Goal: Task Accomplishment & Management: Manage account settings

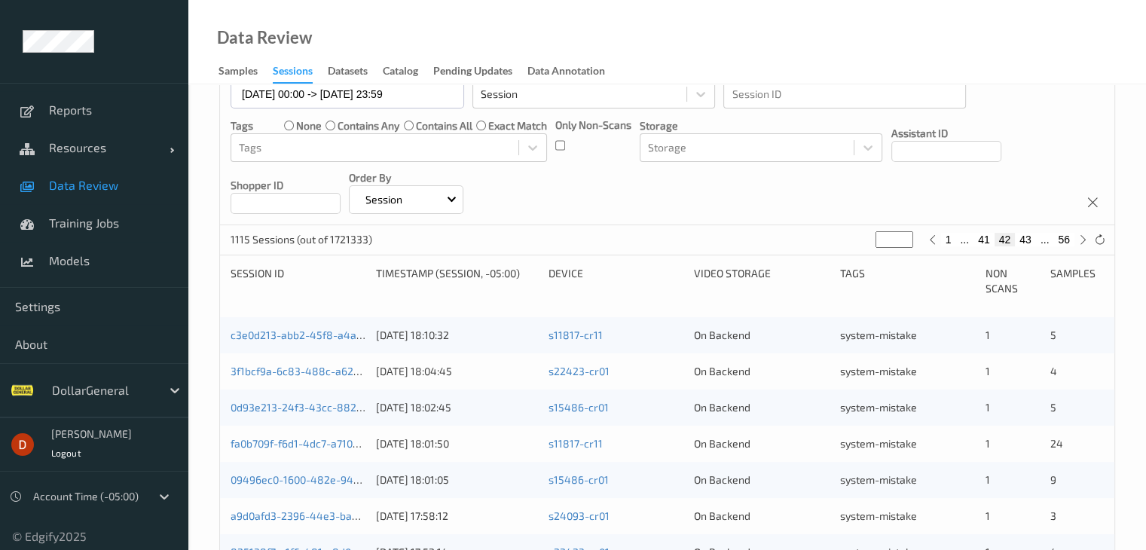
scroll to position [32, 0]
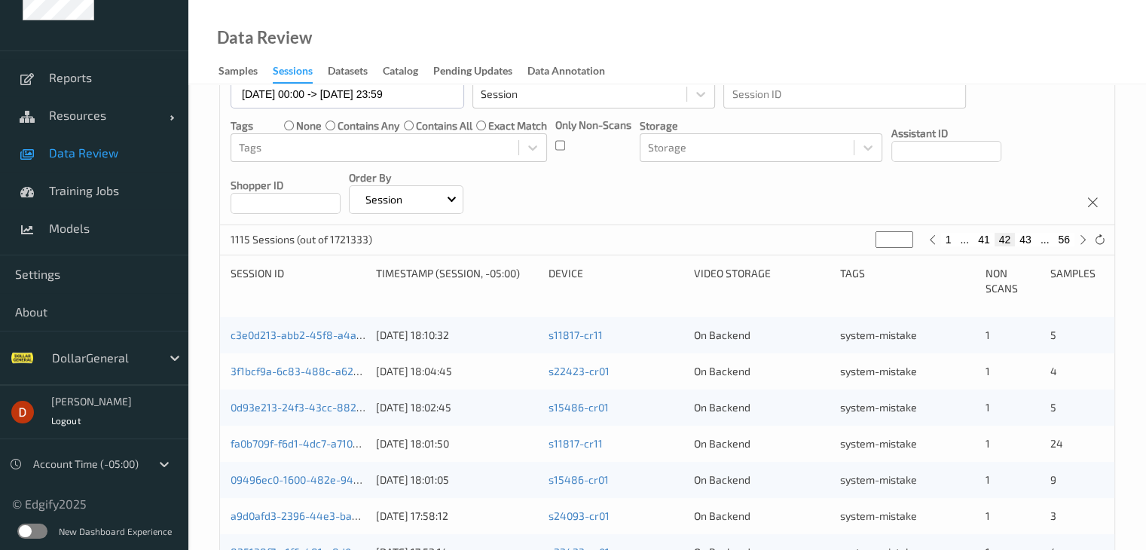
click at [33, 530] on label at bounding box center [32, 531] width 30 height 15
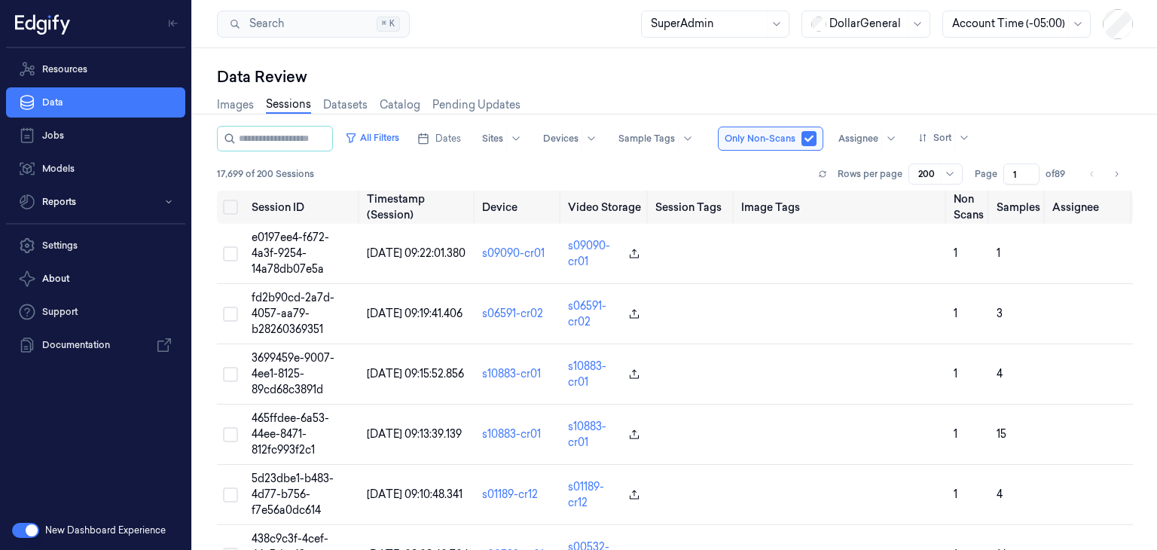
click at [289, 103] on link "Sessions" at bounding box center [288, 104] width 45 height 17
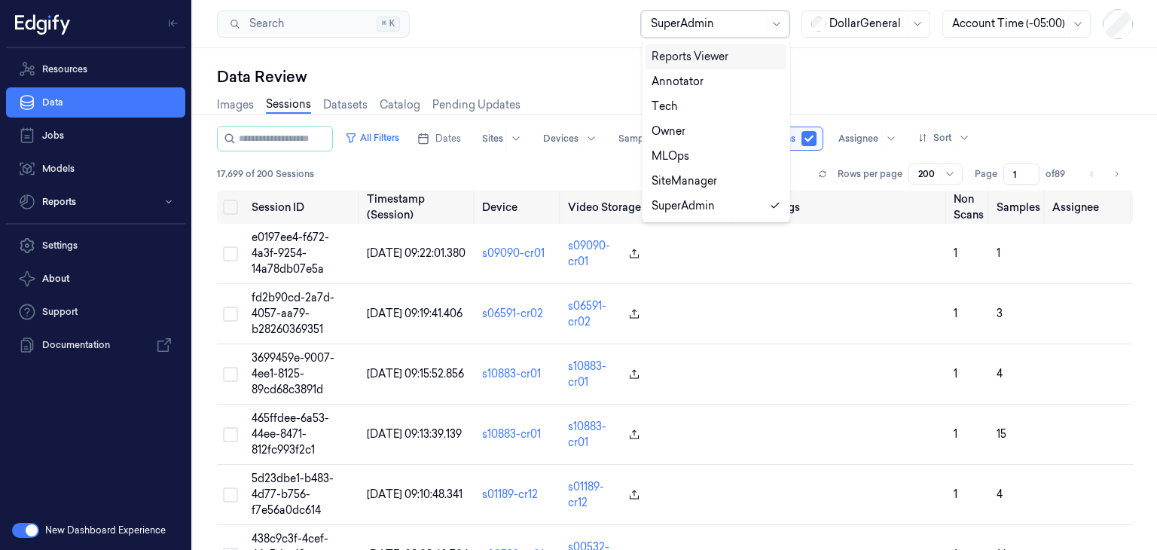
click at [711, 31] on div at bounding box center [707, 24] width 113 height 16
click at [705, 76] on div "Annotator" at bounding box center [716, 82] width 129 height 16
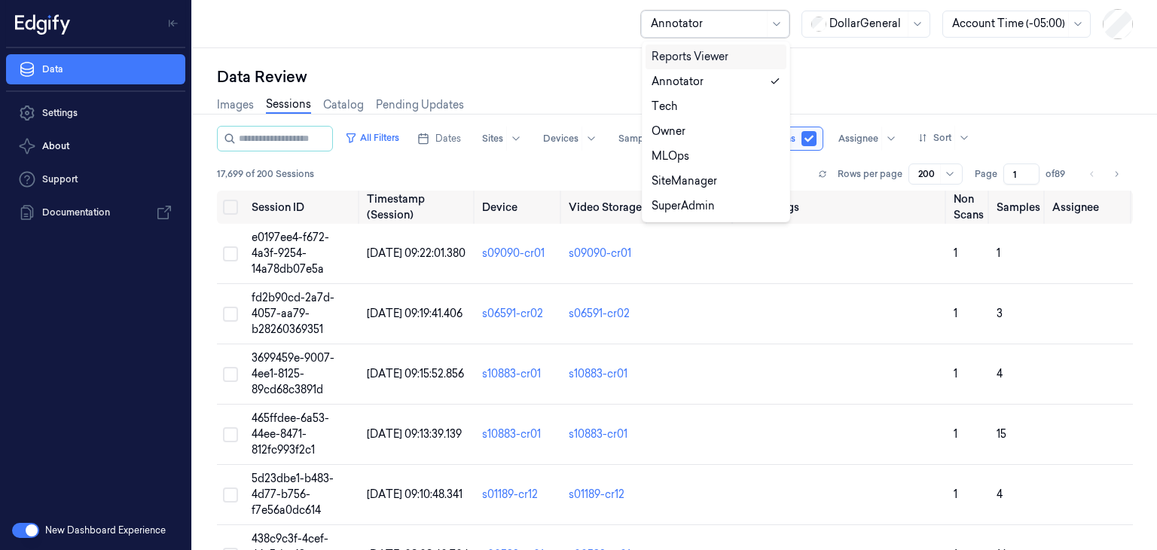
click at [710, 17] on div at bounding box center [707, 24] width 113 height 16
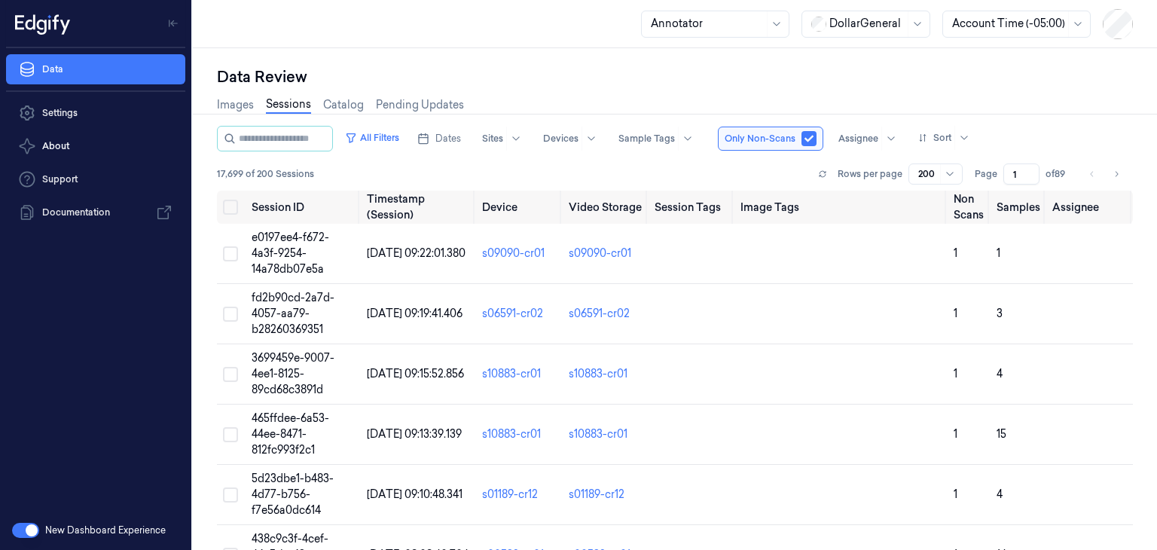
click at [540, 84] on div "Data Review" at bounding box center [675, 76] width 916 height 21
click at [356, 138] on icon "button" at bounding box center [351, 138] width 8 height 8
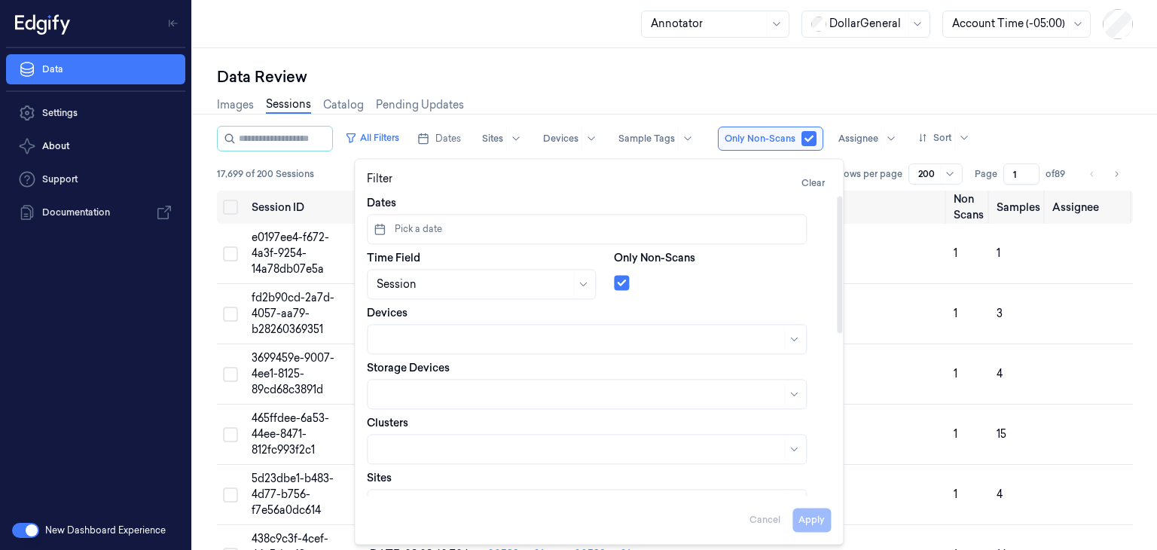
click at [497, 227] on button "Pick a date" at bounding box center [587, 229] width 440 height 30
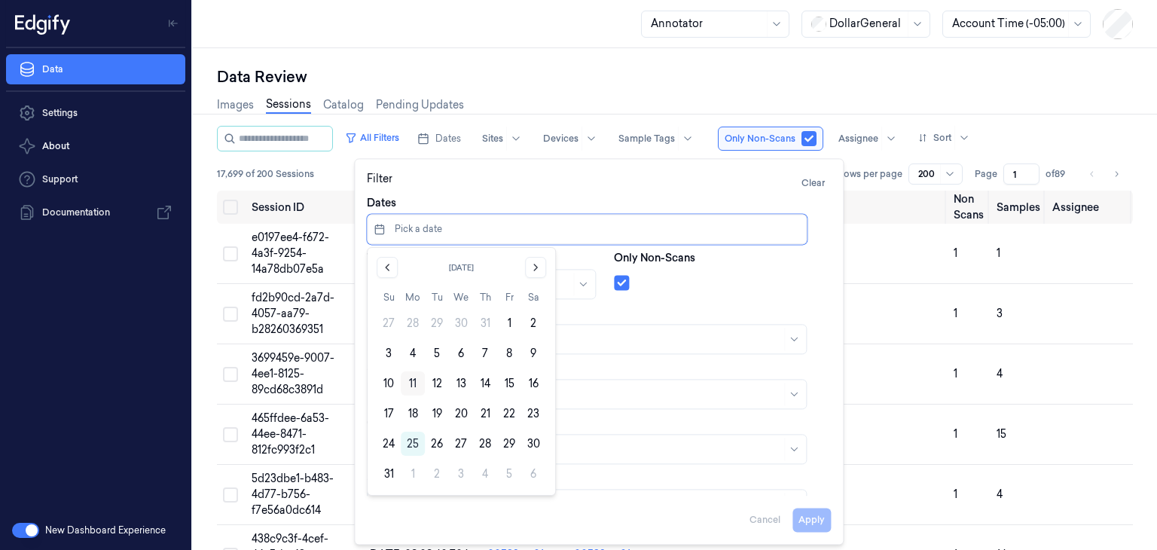
click at [405, 383] on button "11" at bounding box center [413, 383] width 24 height 24
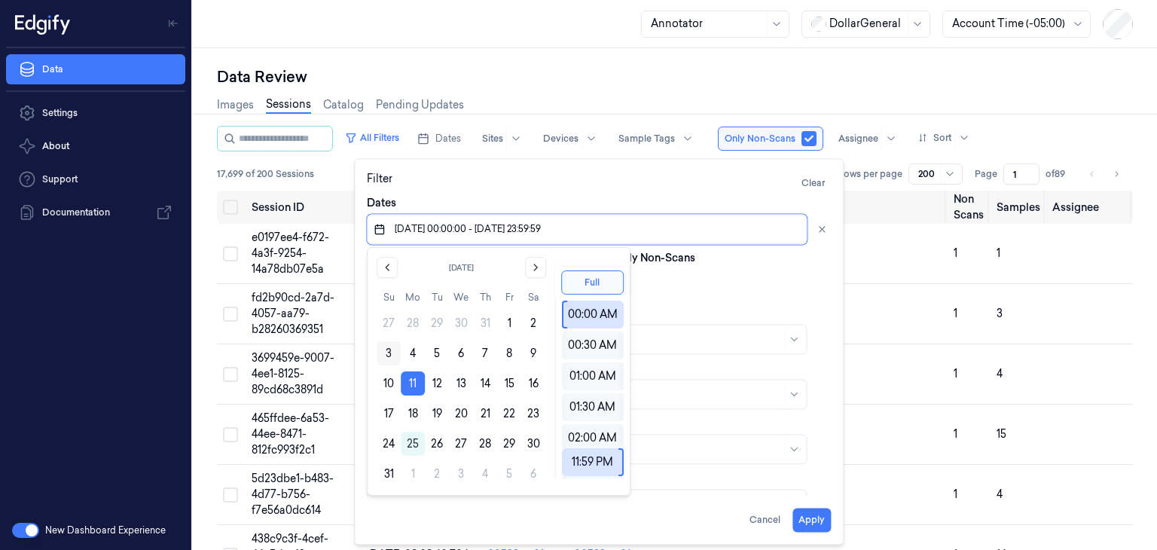
click at [398, 352] on button "3" at bounding box center [389, 353] width 24 height 24
click at [410, 383] on button "11" at bounding box center [413, 383] width 24 height 24
type input "11/08/2025 00:00:00 - 11/08/2025 23:59:59"
click at [410, 383] on button "11" at bounding box center [413, 383] width 24 height 24
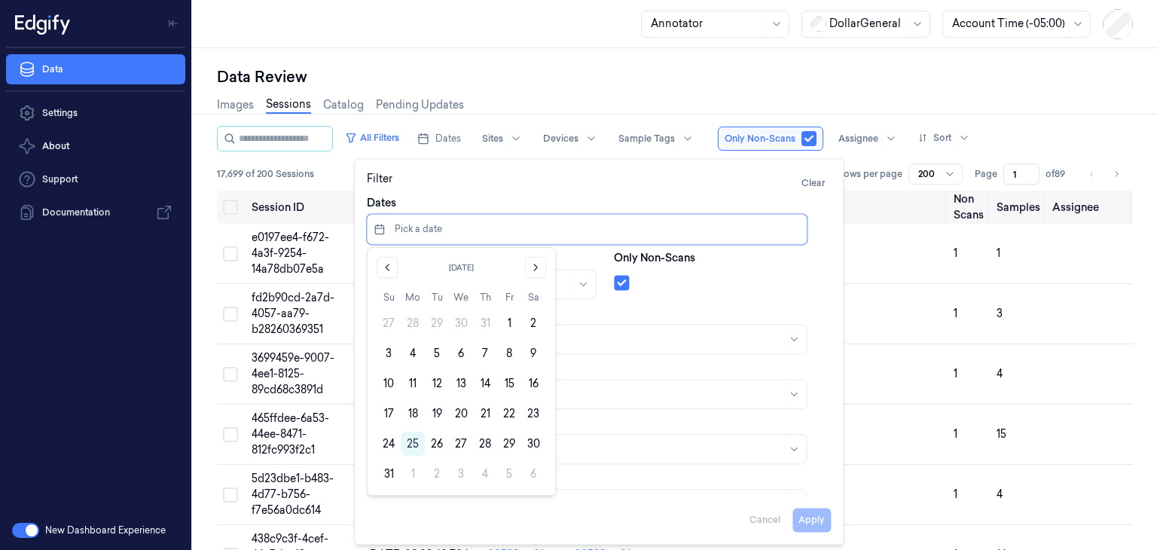
click at [410, 383] on button "11" at bounding box center [413, 383] width 24 height 24
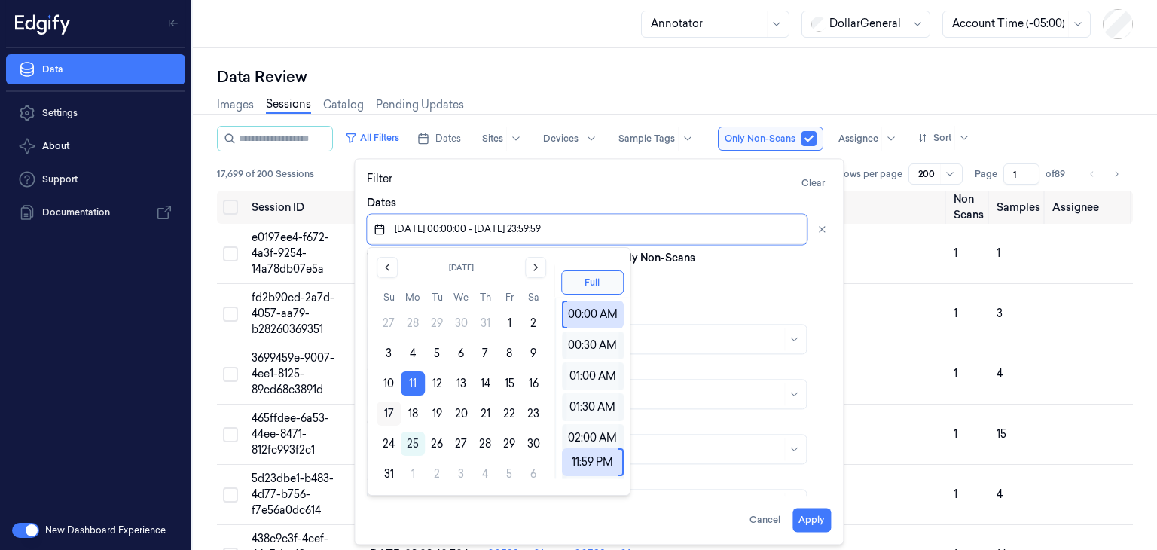
click at [392, 410] on button "17" at bounding box center [389, 414] width 24 height 24
type input "11/08/2025 00:00:00 - 17/08/2025 23:59:59"
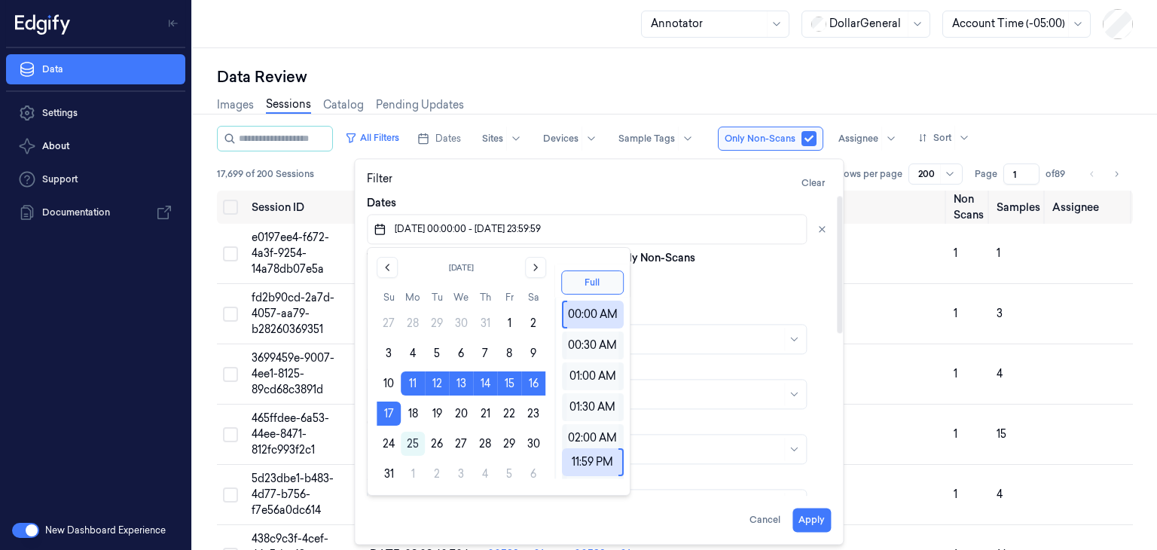
click at [675, 287] on div at bounding box center [722, 279] width 217 height 21
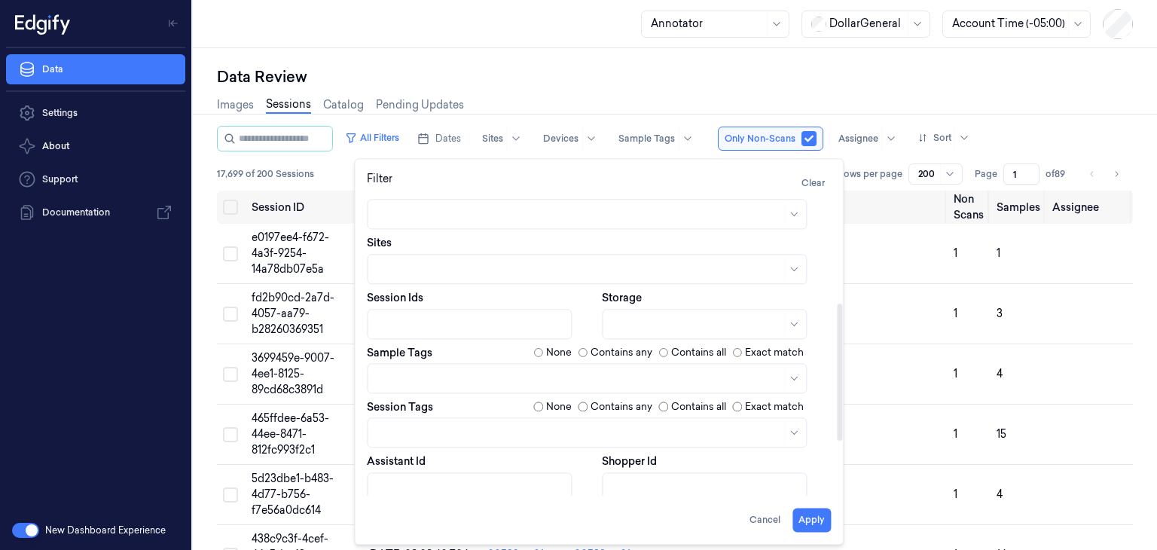
scroll to position [353, 0]
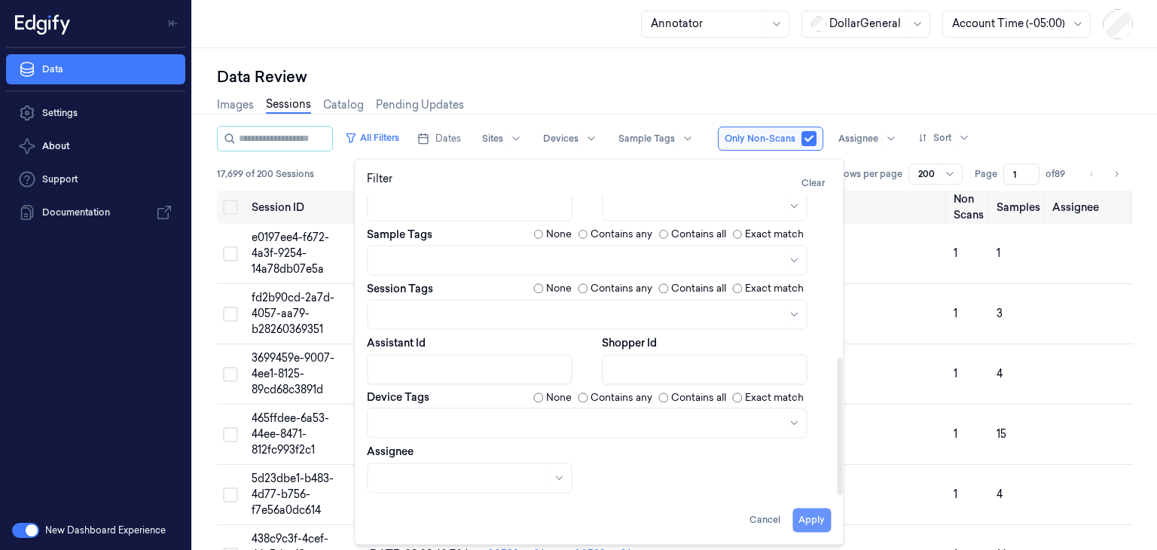
click at [817, 515] on button "Apply" at bounding box center [812, 520] width 38 height 24
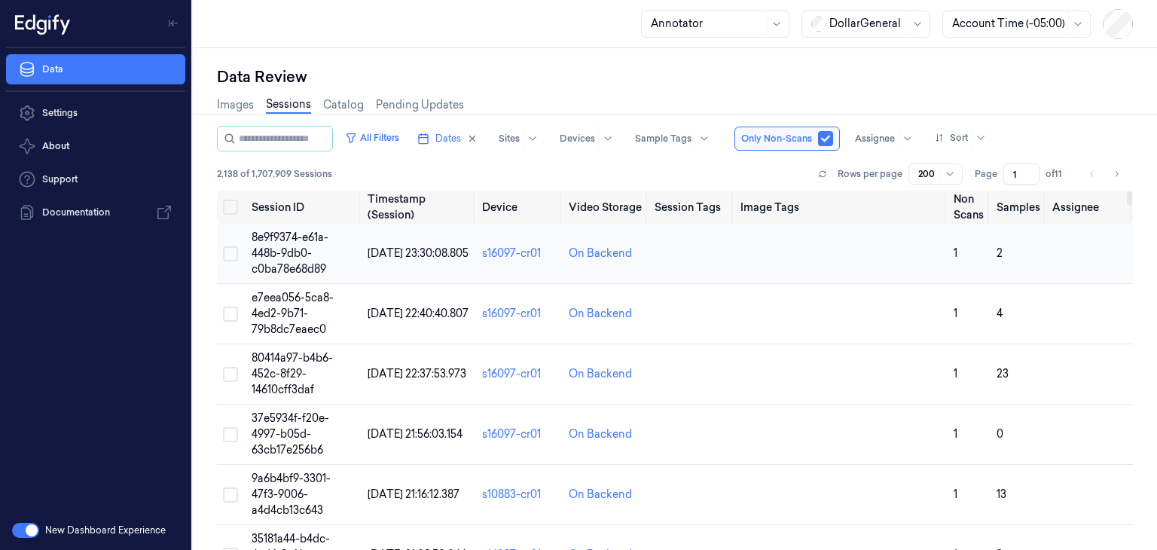
click at [383, 249] on span "17/08/2025 23:30:08.805" at bounding box center [418, 253] width 101 height 14
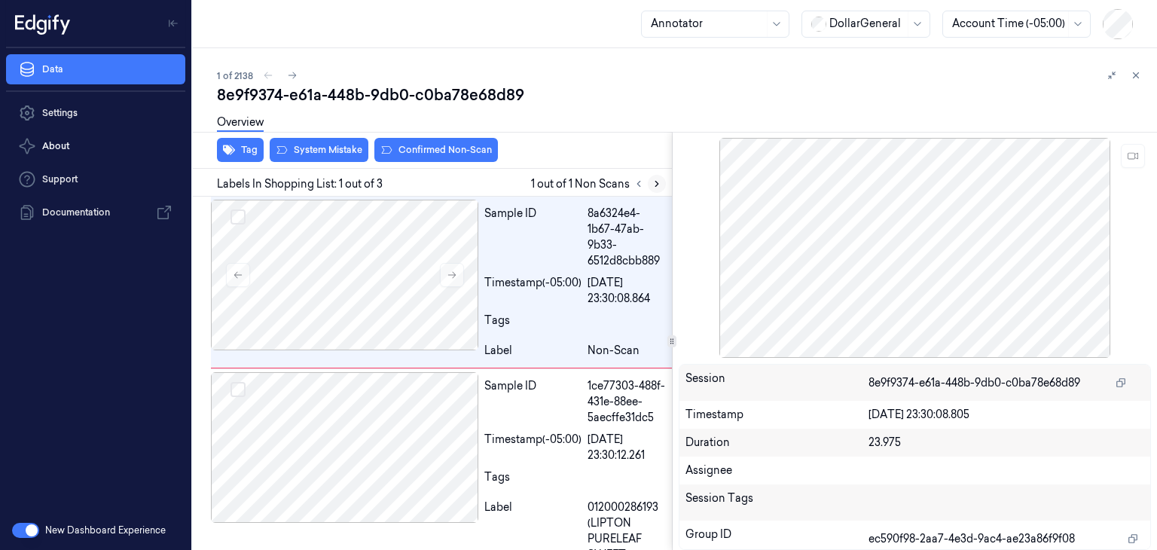
click at [655, 182] on icon at bounding box center [657, 184] width 11 height 11
click at [418, 414] on div at bounding box center [345, 447] width 268 height 151
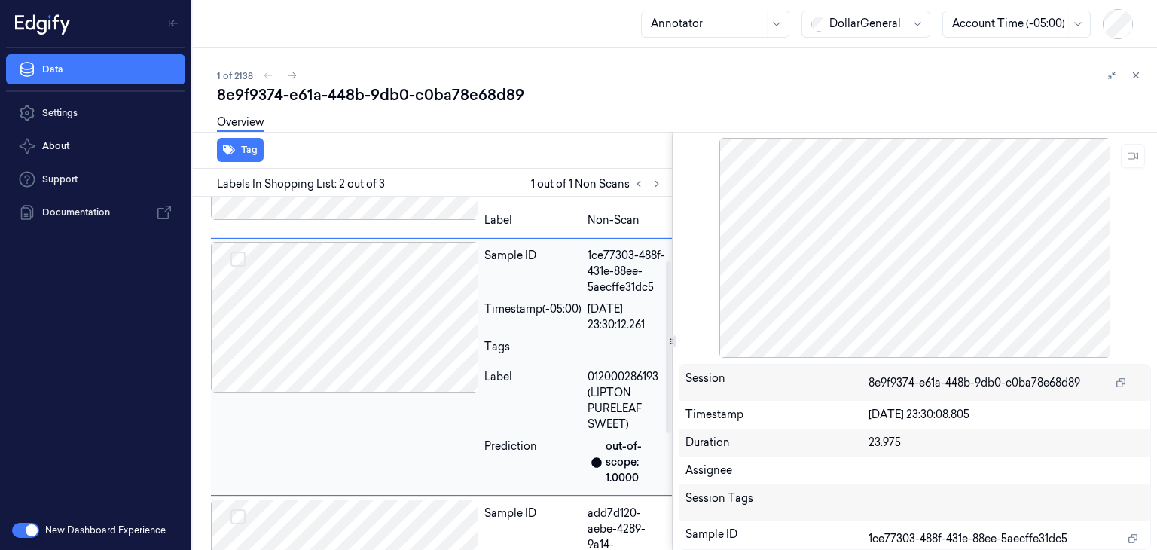
scroll to position [131, 0]
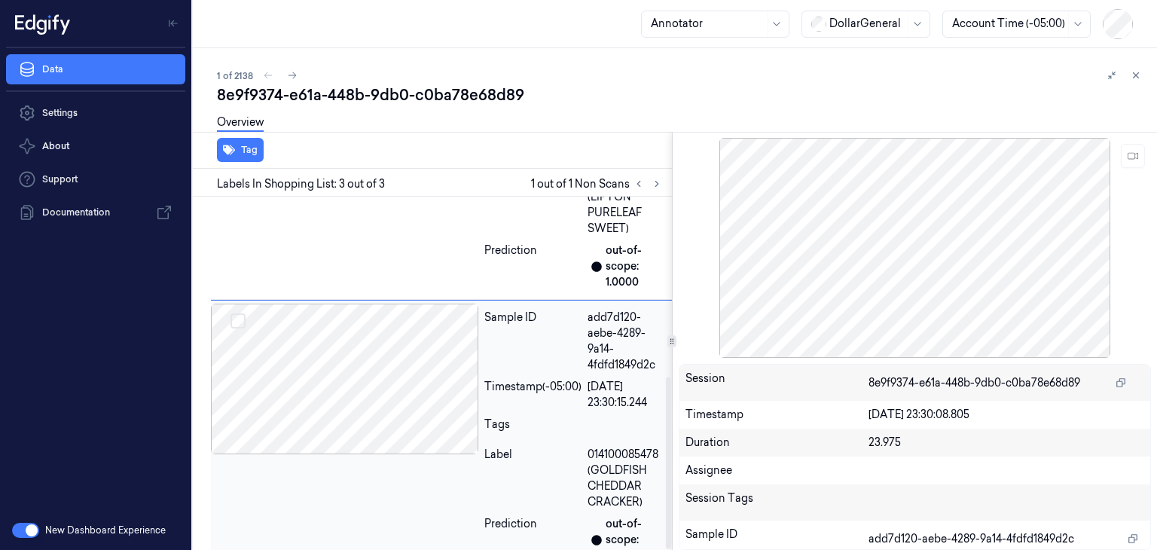
scroll to position [369, 0]
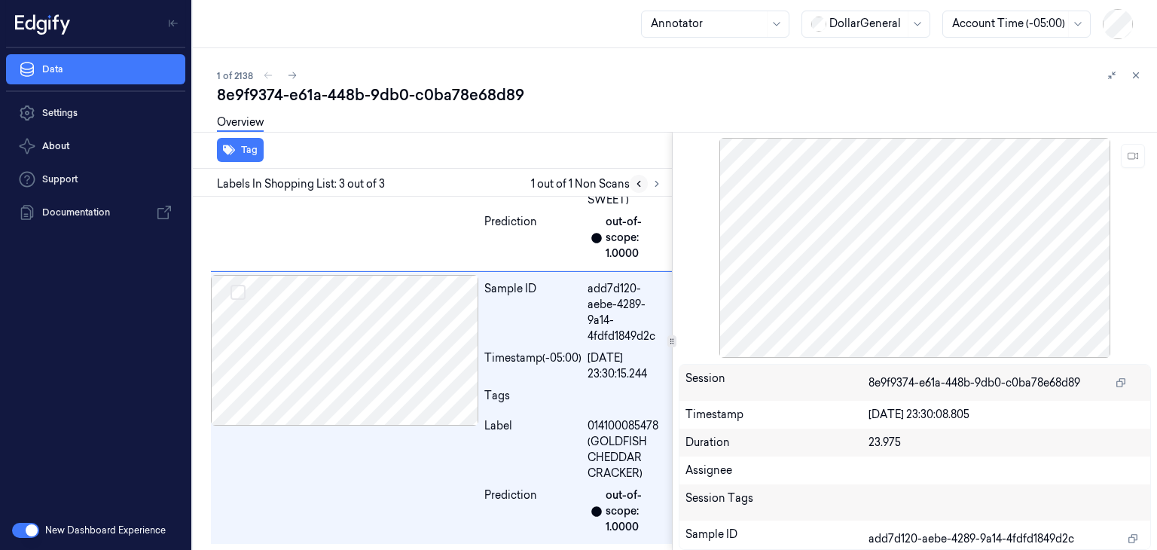
click at [640, 184] on icon at bounding box center [639, 184] width 11 height 11
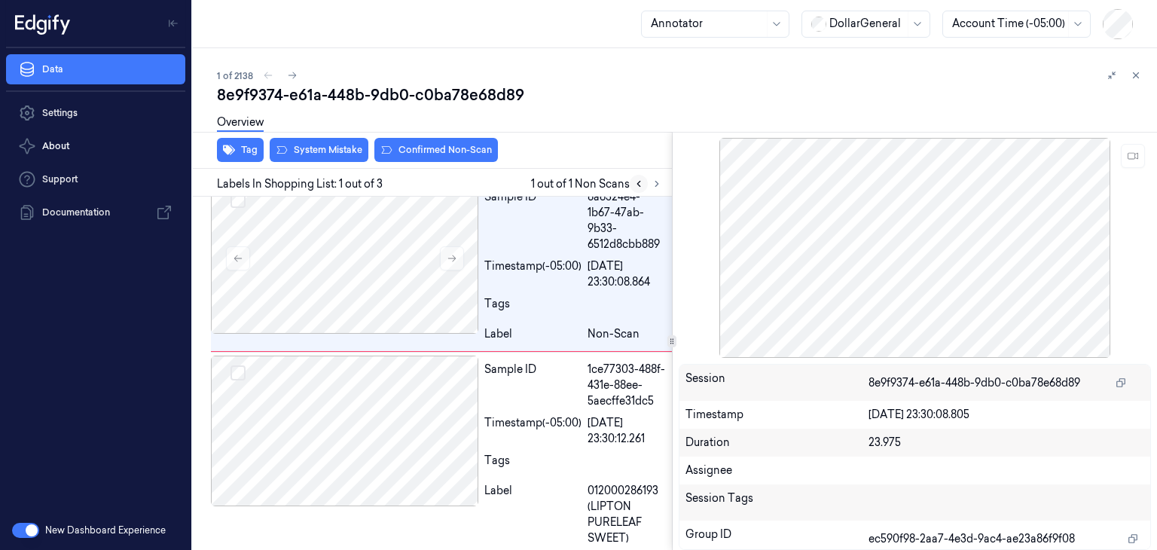
scroll to position [0, 0]
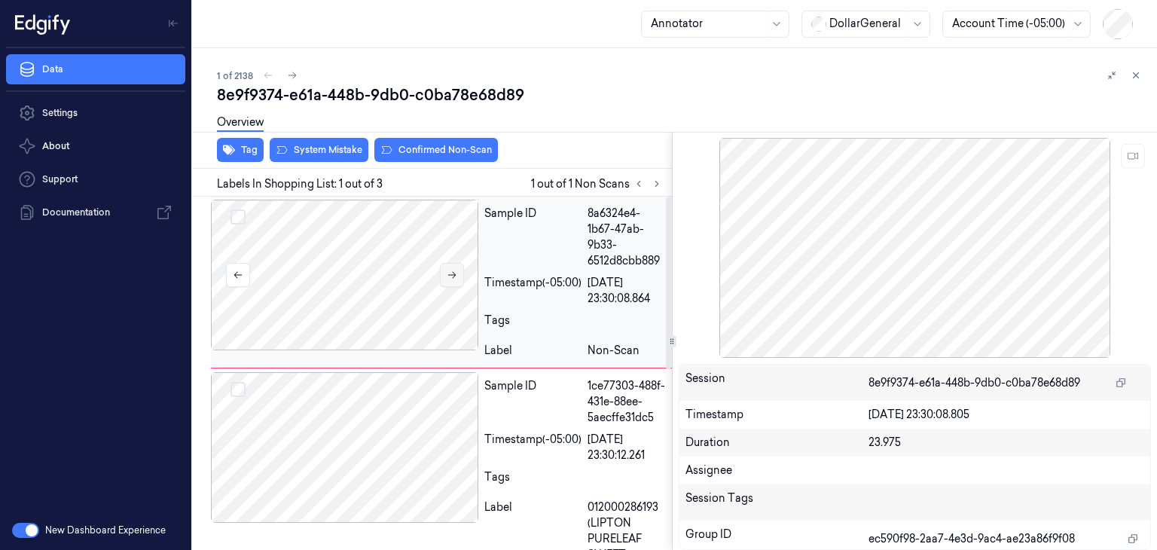
click at [452, 282] on button at bounding box center [452, 275] width 24 height 24
click at [399, 487] on div at bounding box center [345, 447] width 268 height 151
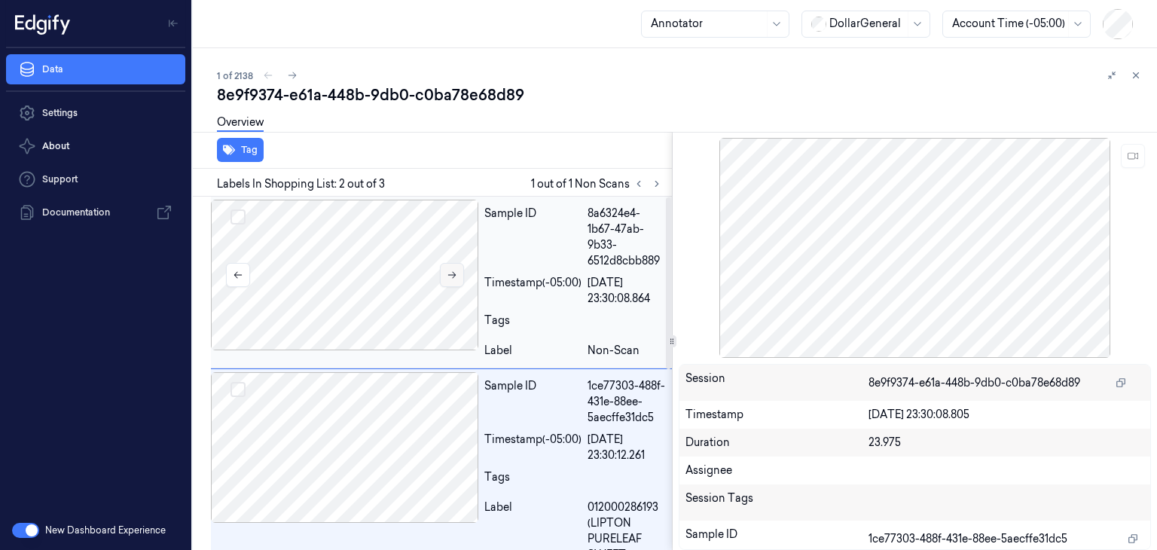
click at [455, 266] on button at bounding box center [452, 275] width 24 height 24
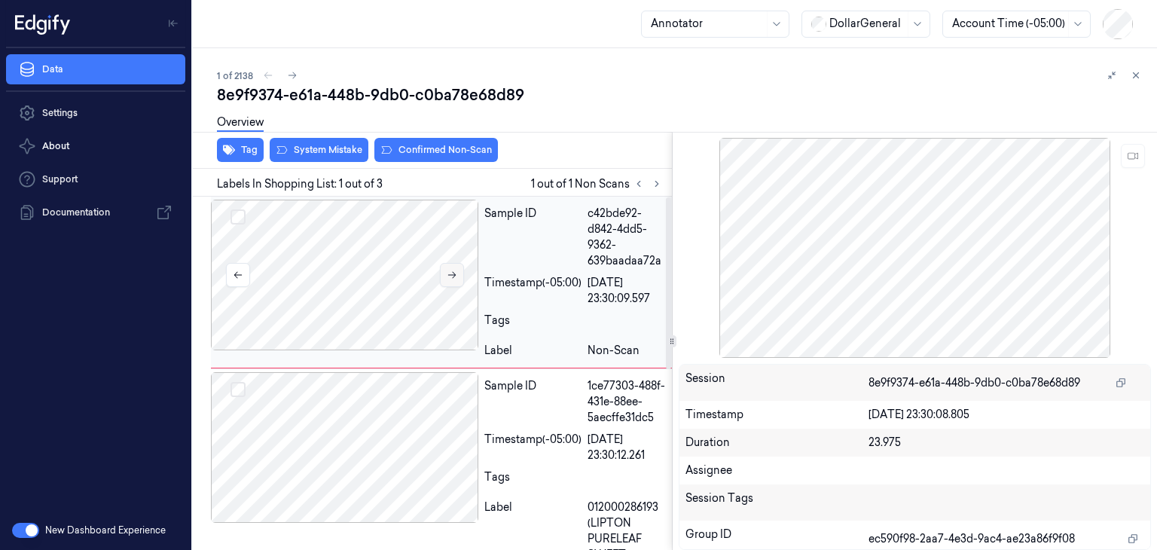
click at [455, 266] on button at bounding box center [452, 275] width 24 height 24
click at [780, 306] on div at bounding box center [915, 248] width 473 height 220
click at [1130, 153] on icon at bounding box center [1133, 156] width 11 height 11
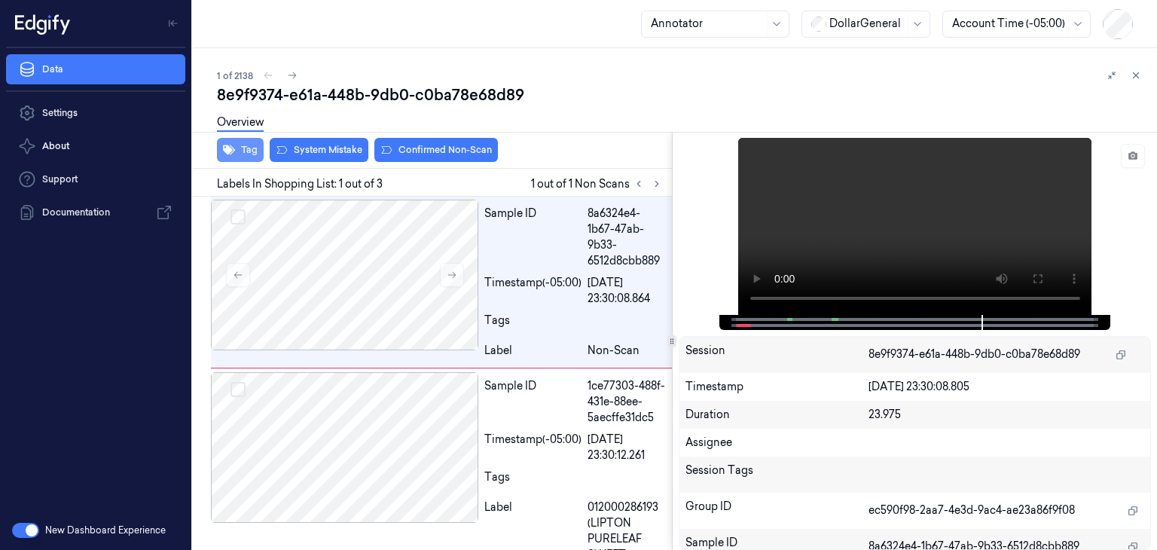
click at [246, 151] on button "Tag" at bounding box center [240, 150] width 47 height 24
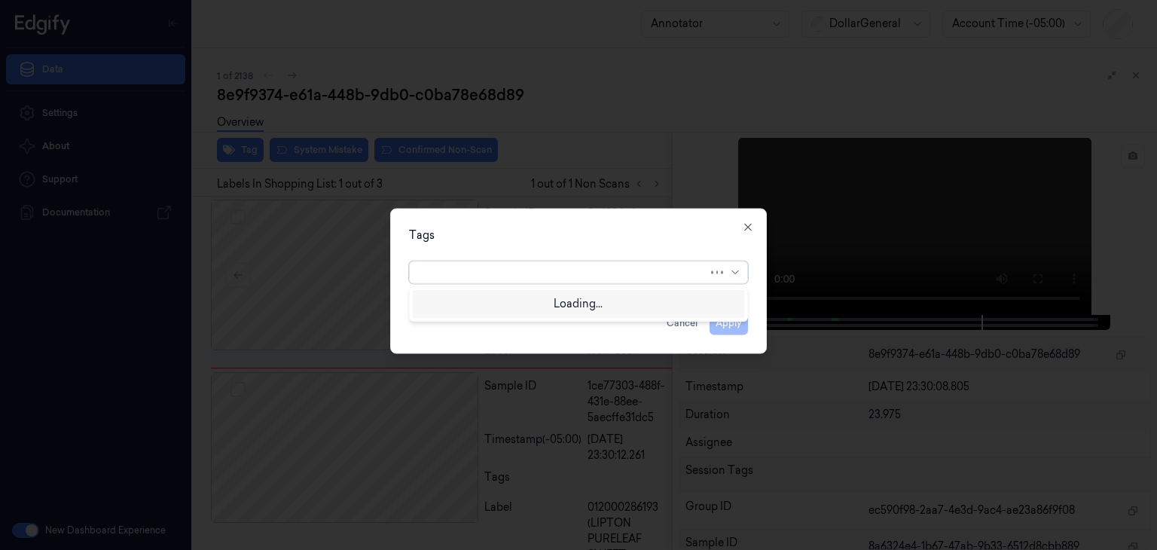
click at [599, 275] on div at bounding box center [563, 272] width 289 height 16
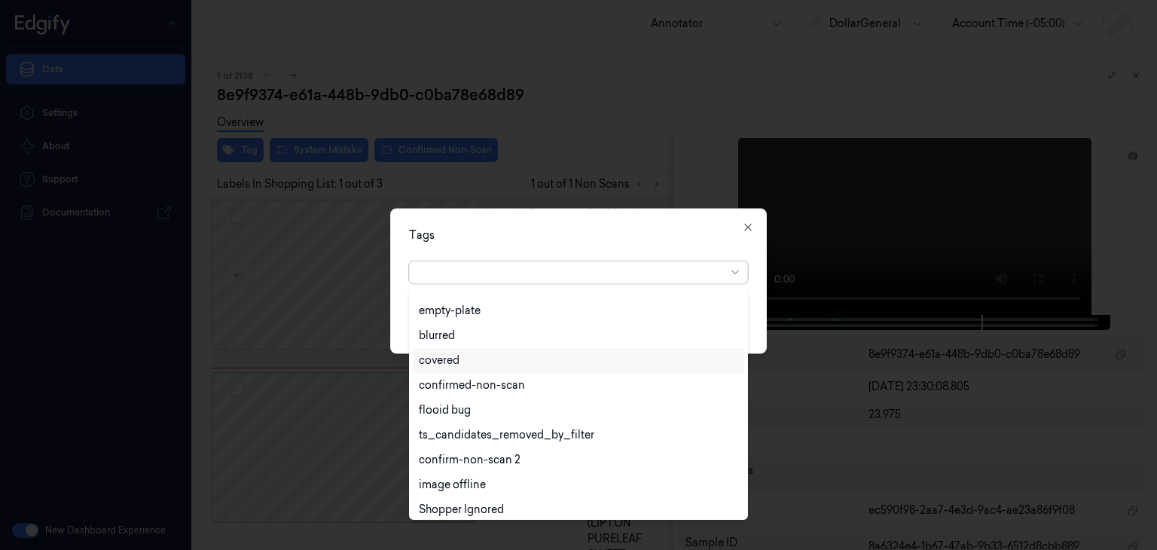
scroll to position [346, 0]
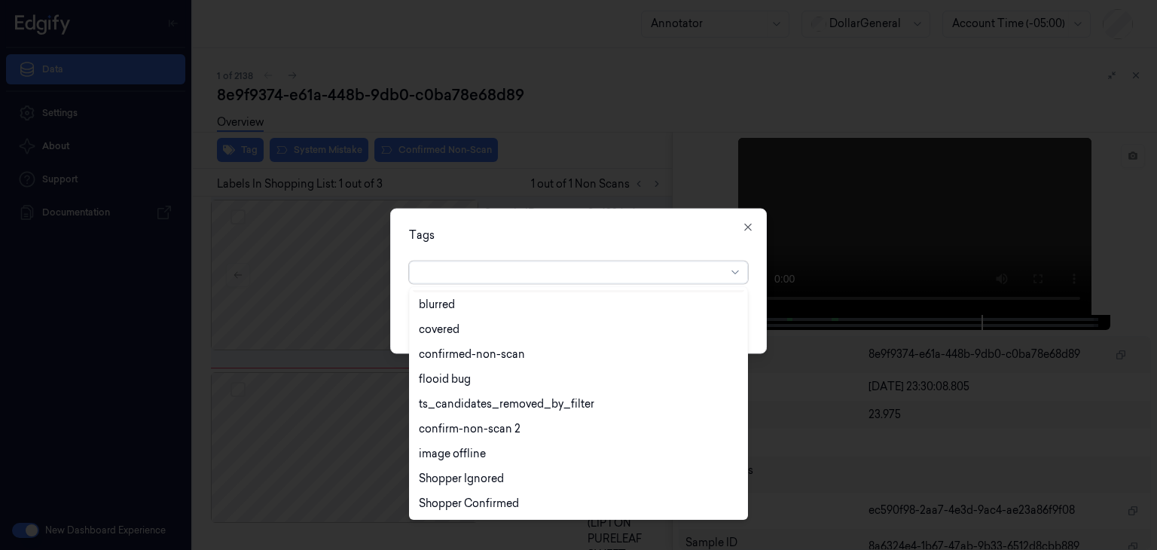
click at [613, 228] on div "Tags" at bounding box center [578, 236] width 339 height 16
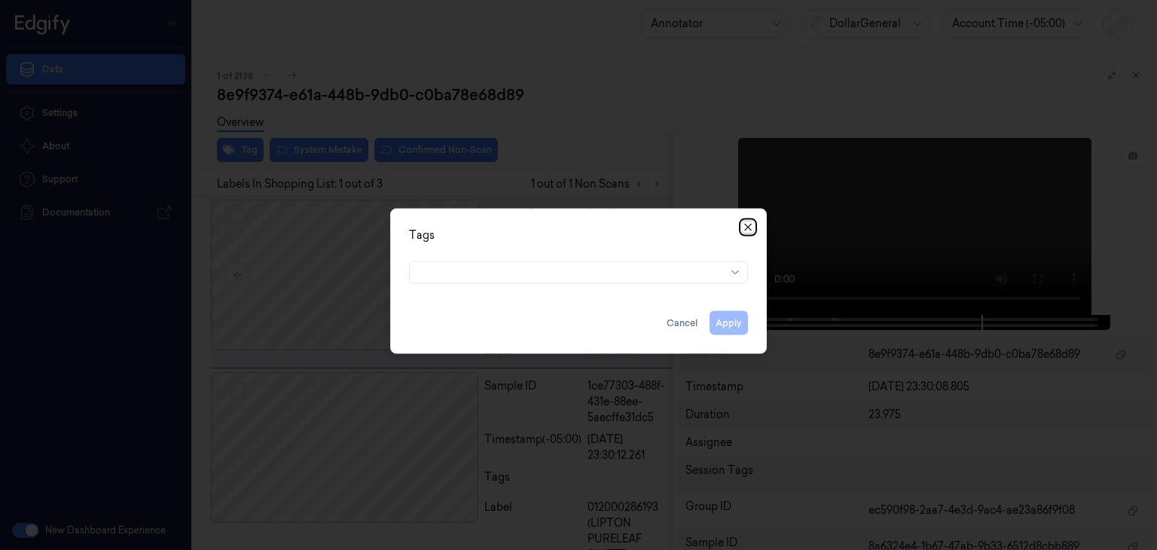
click at [748, 223] on icon "button" at bounding box center [748, 228] width 12 height 12
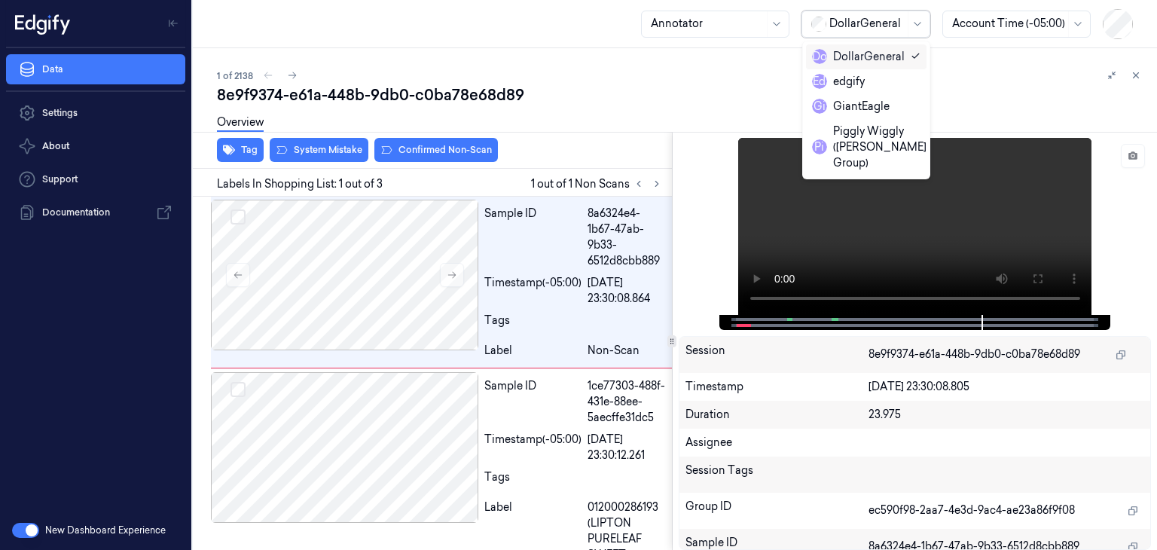
click at [876, 32] on div "DollarGeneral" at bounding box center [867, 24] width 75 height 26
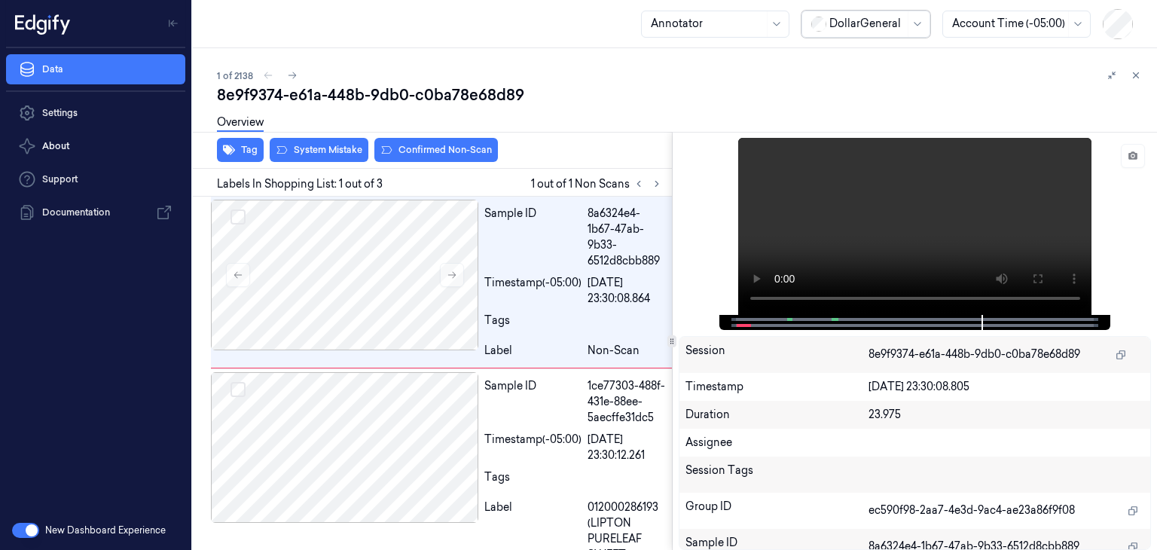
click at [876, 32] on div "DollarGeneral" at bounding box center [867, 24] width 75 height 26
click at [179, 23] on button "Toggle Navigation" at bounding box center [173, 23] width 24 height 24
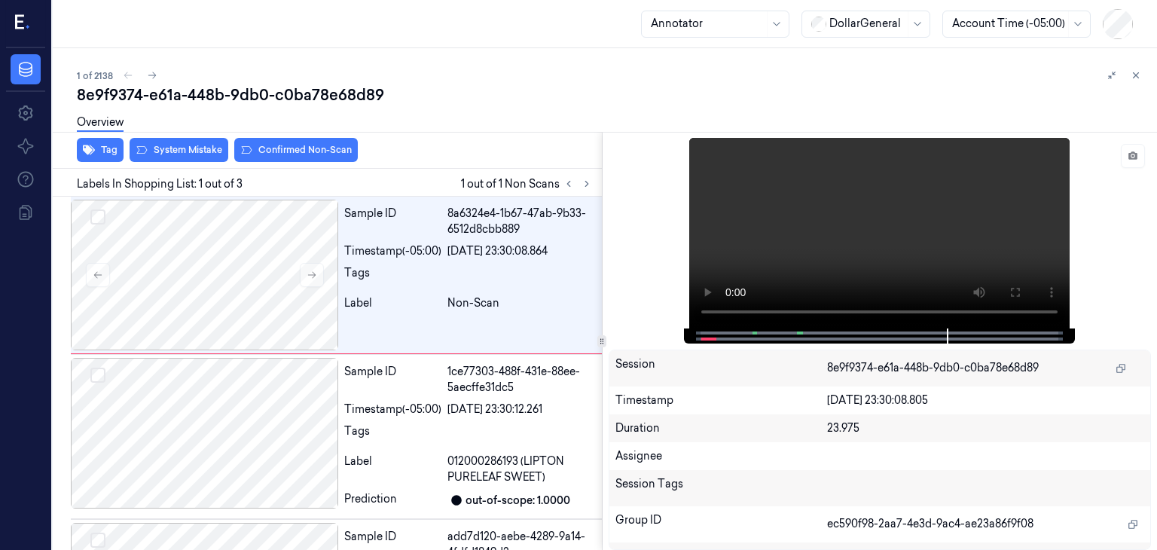
click at [126, 50] on div "1 of 2138 8e9f9374-e61a-448b-9db0-c0ba78e68d89 Overview Tag System Mistake Conf…" at bounding box center [605, 299] width 1105 height 502
click at [1136, 69] on button at bounding box center [1136, 75] width 18 height 18
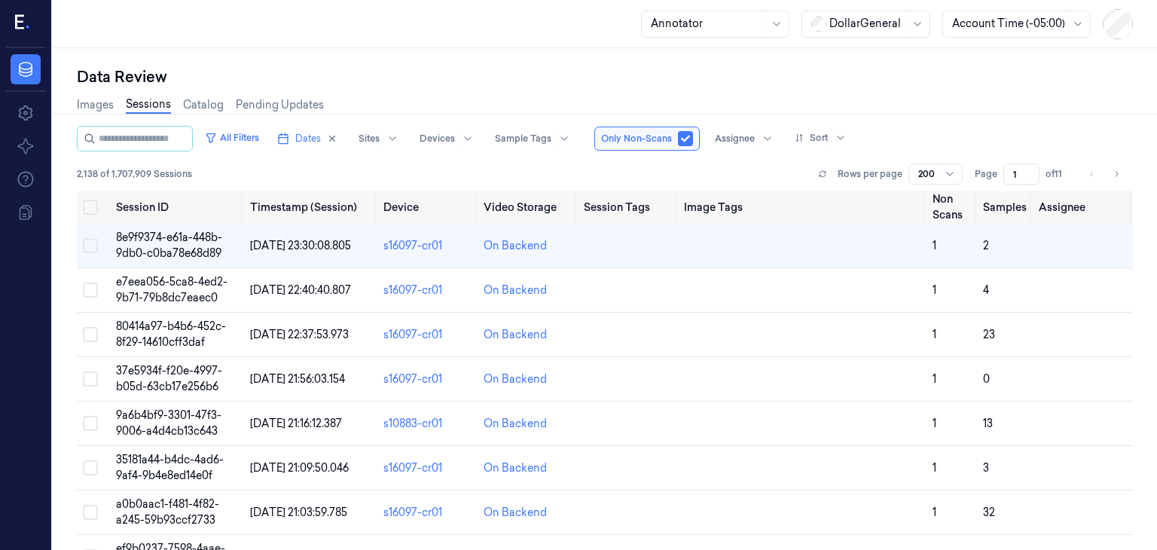
click at [731, 16] on div at bounding box center [707, 24] width 113 height 16
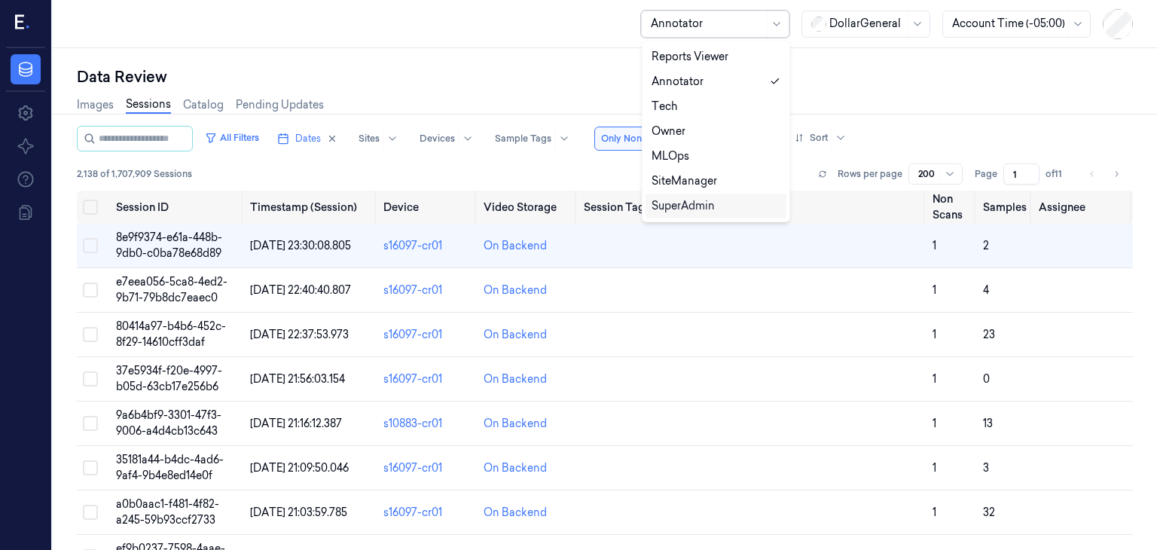
click at [702, 203] on div "SuperAdmin" at bounding box center [683, 206] width 63 height 16
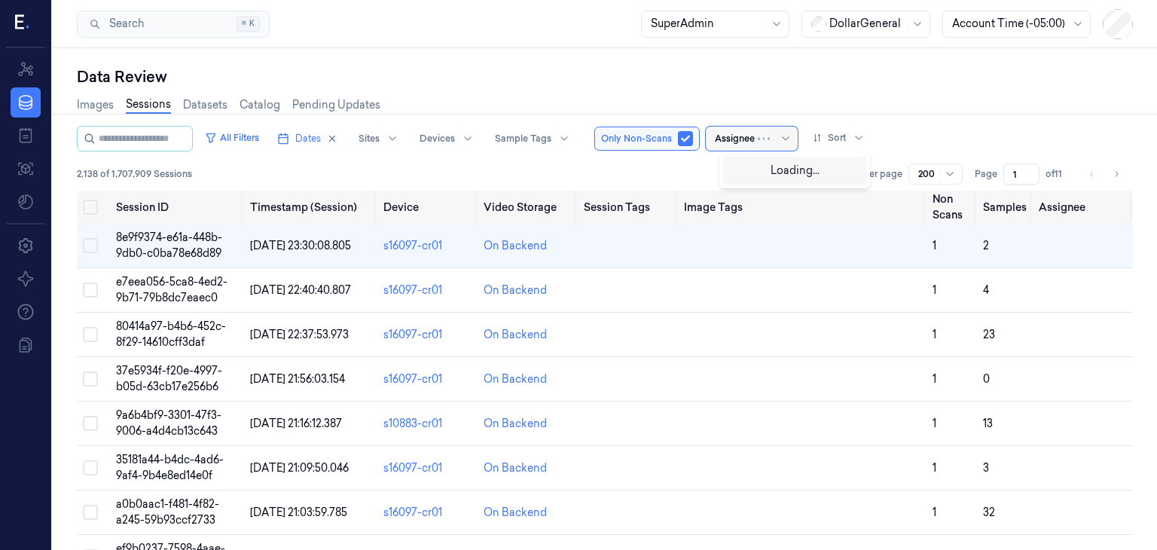
click at [751, 149] on div "Assignee" at bounding box center [735, 139] width 40 height 24
type input "ם"
type input "ofi"
click at [802, 172] on div "Ofir Mordechay" at bounding box center [774, 169] width 90 height 16
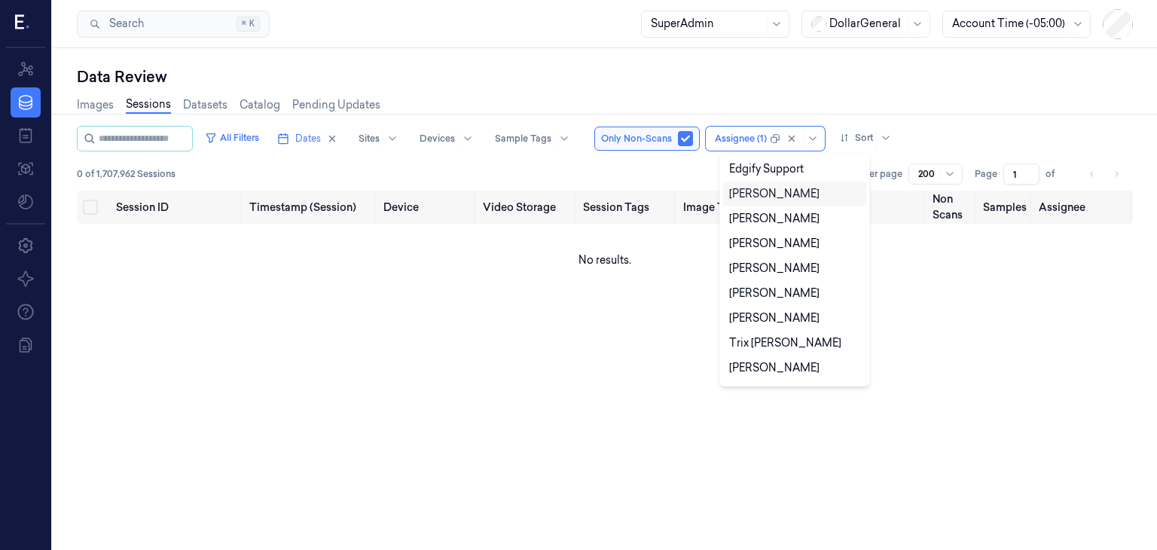
click at [601, 282] on td "No results." at bounding box center [605, 260] width 1056 height 72
click at [784, 146] on div at bounding box center [796, 139] width 52 height 24
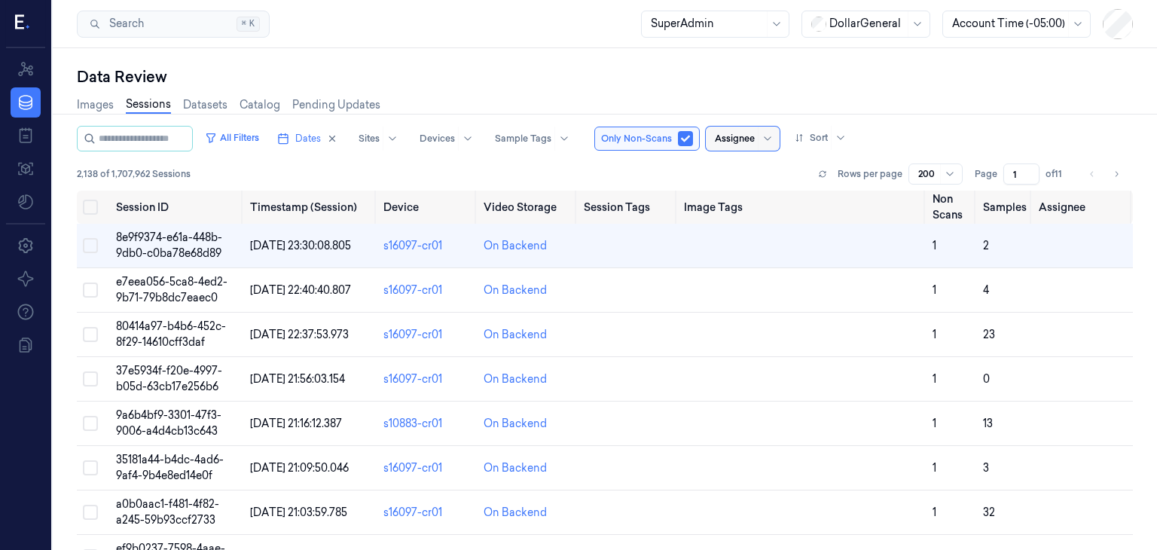
drag, startPoint x: 811, startPoint y: 136, endPoint x: 430, endPoint y: 180, distance: 383.9
click at [430, 180] on div "All Filters Dates Sites Devices Sample Tags Only Non-Scans Assignee Sort 2,138 …" at bounding box center [605, 158] width 1056 height 65
click at [261, 139] on button "All Filters" at bounding box center [232, 138] width 66 height 24
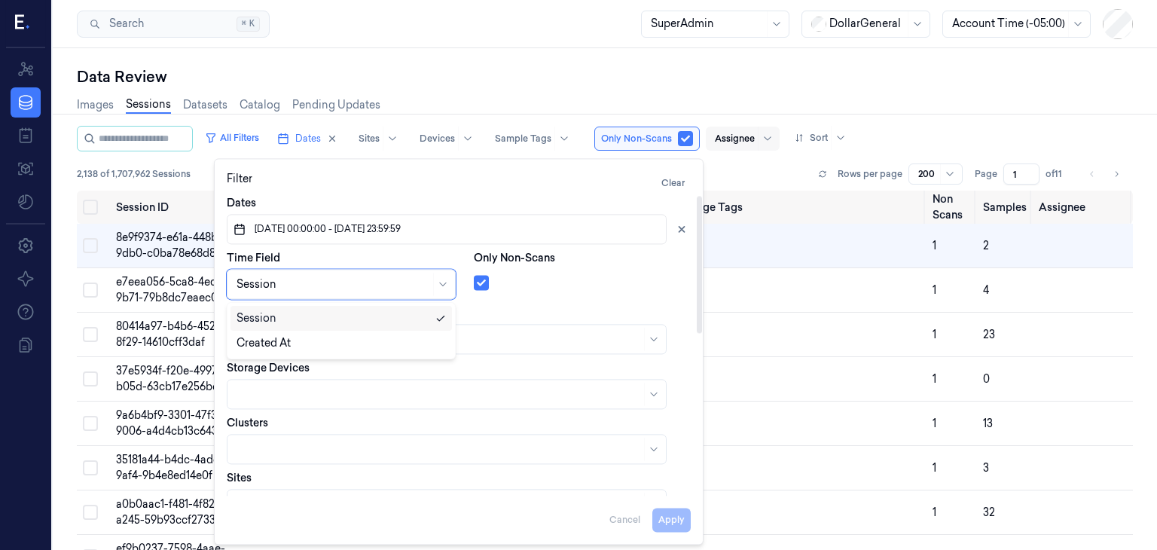
click at [395, 274] on div "Session" at bounding box center [334, 284] width 194 height 21
click at [521, 299] on div "Dates 11/08/2025 00:00:00 - 17/08/2025 23:59:59 Time Field Session Only Non-Sca…" at bounding box center [459, 520] width 464 height 651
click at [472, 231] on button "11/08/2025 00:00:00 - 17/08/2025 23:59:59" at bounding box center [447, 229] width 440 height 30
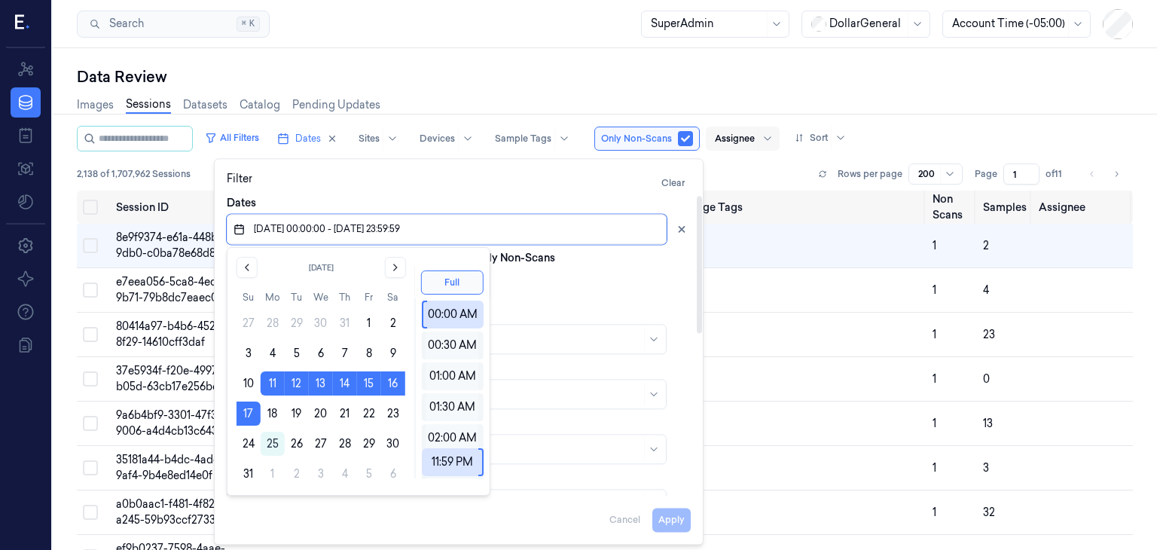
click at [472, 231] on input "string" at bounding box center [452, 229] width 403 height 24
click at [567, 267] on div "Only Non-Scans" at bounding box center [582, 274] width 217 height 49
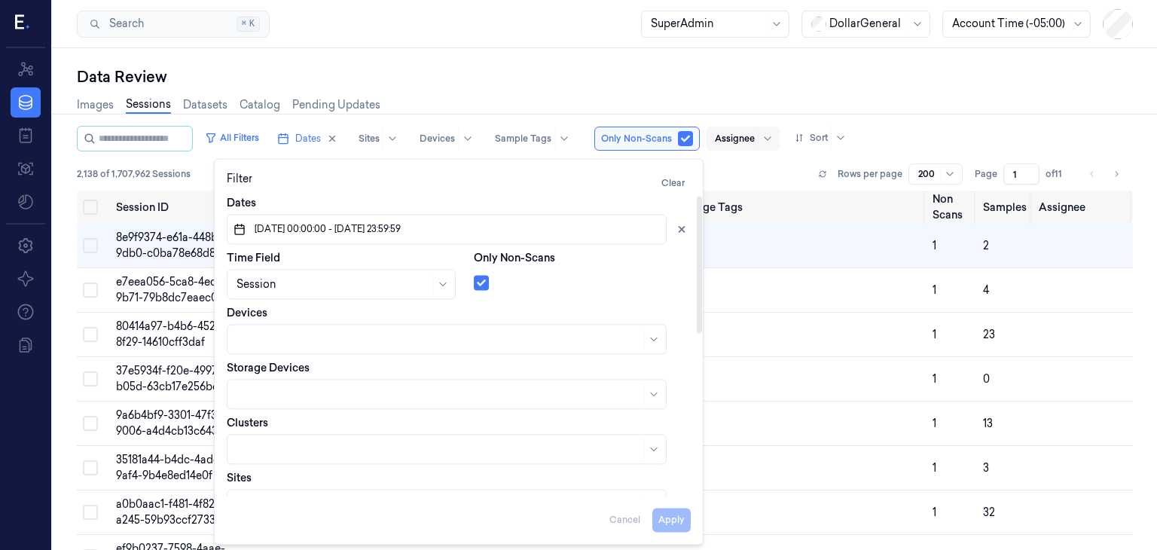
click at [671, 516] on div "Apply Cancel" at bounding box center [459, 514] width 464 height 36
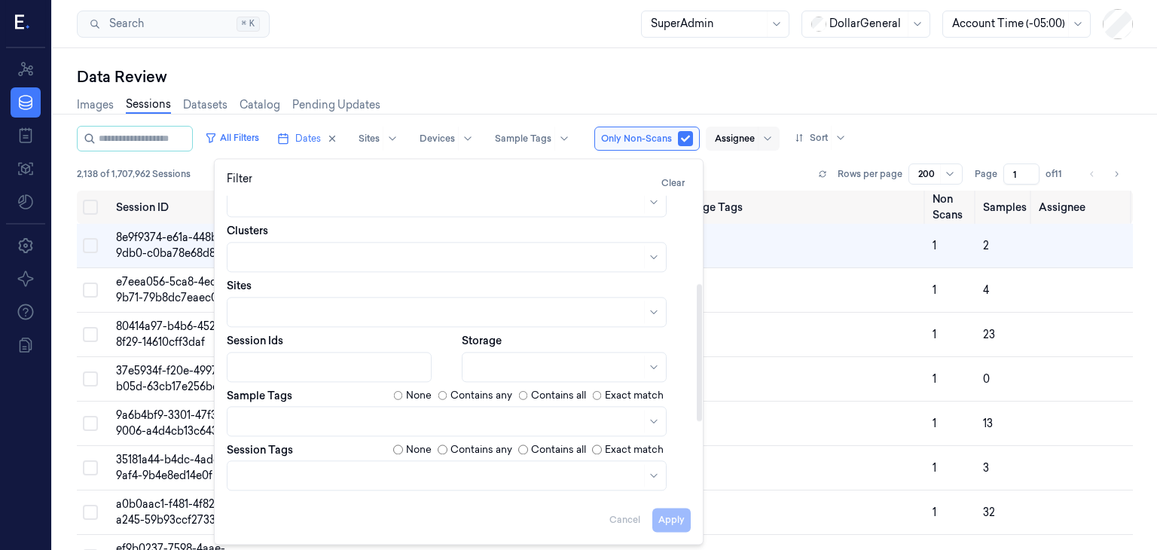
scroll to position [353, 0]
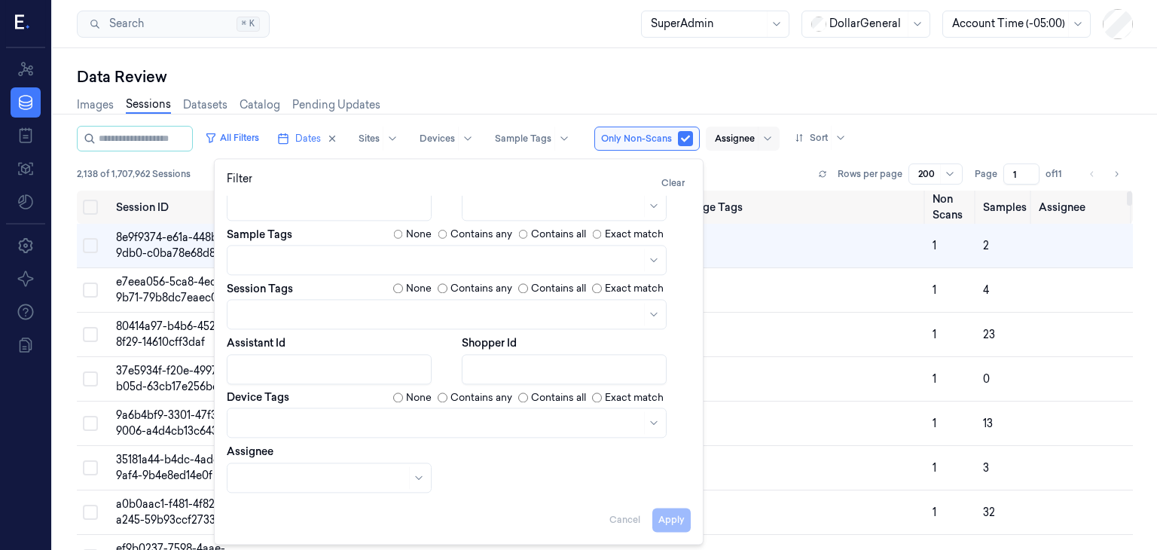
click at [772, 173] on div "2,138 of 1,707,962 Sessions Rows per page 200 Page 1 of 11" at bounding box center [605, 174] width 1056 height 21
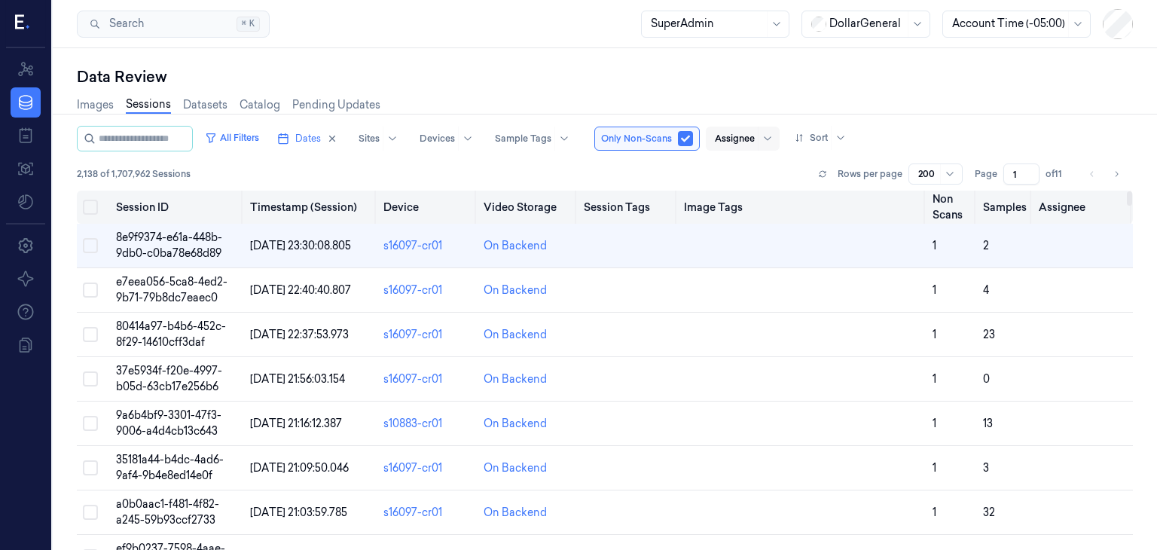
click at [87, 205] on button "Select all" at bounding box center [90, 207] width 15 height 15
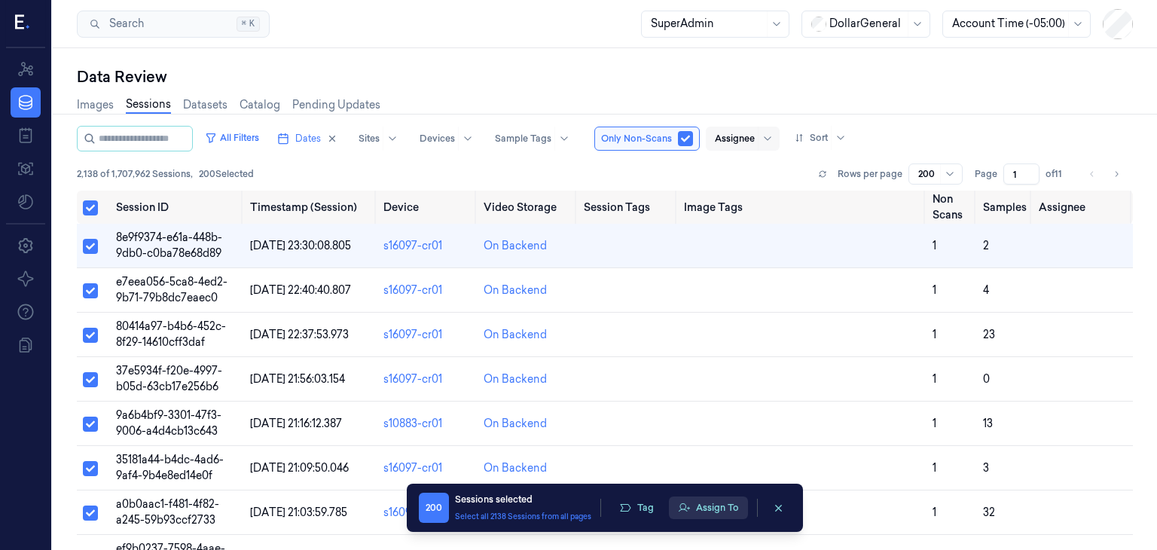
click at [702, 507] on button "Assign To" at bounding box center [708, 508] width 79 height 23
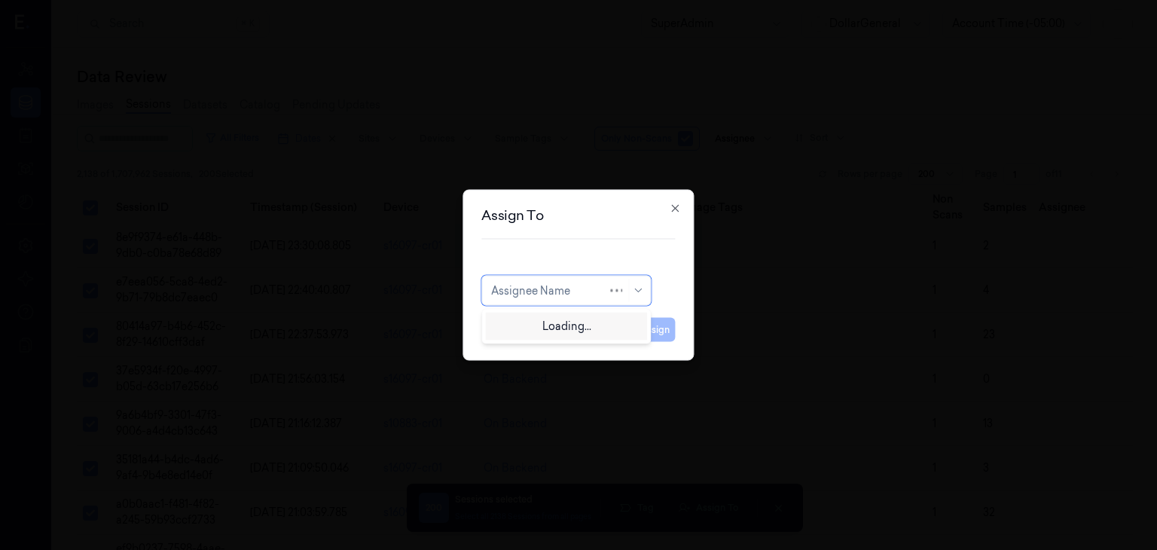
click at [598, 288] on div at bounding box center [549, 291] width 116 height 16
click at [680, 206] on icon "button" at bounding box center [676, 209] width 12 height 12
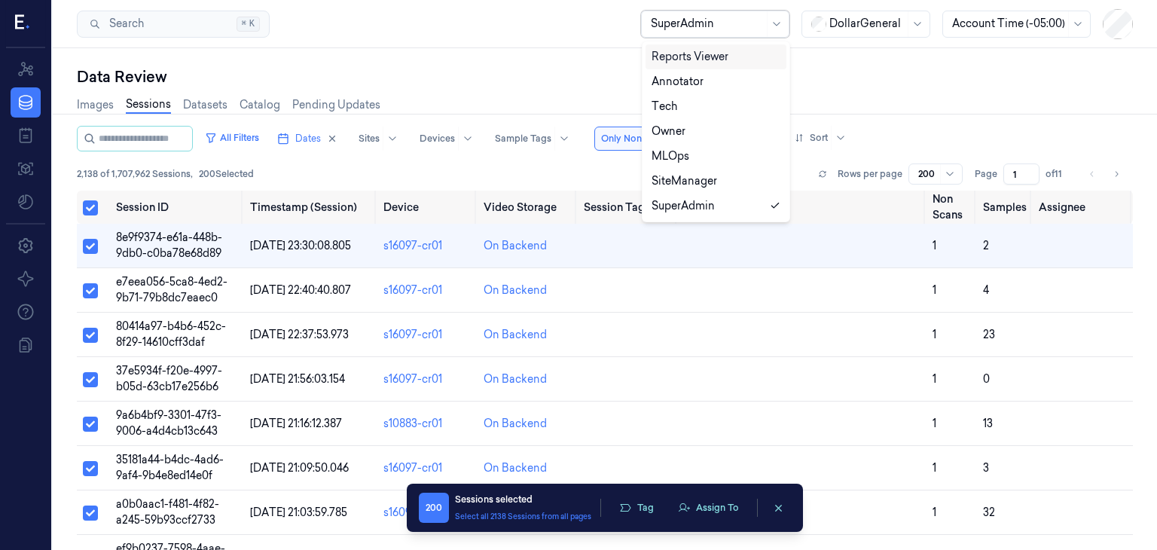
click at [665, 26] on div at bounding box center [707, 24] width 113 height 16
click at [696, 81] on div "Annotator" at bounding box center [678, 82] width 52 height 16
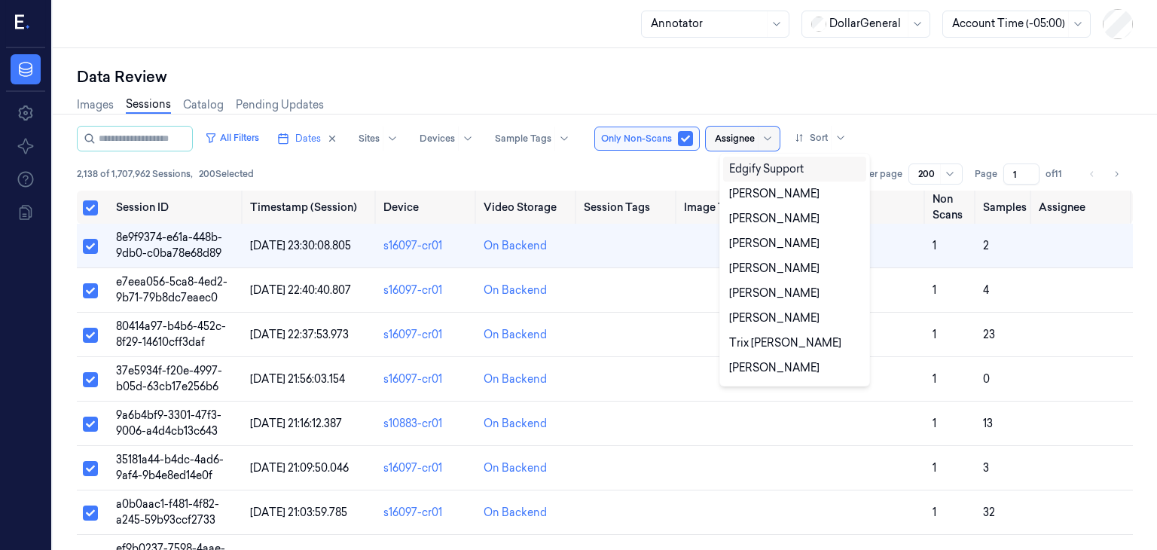
click at [748, 133] on div at bounding box center [735, 139] width 40 height 14
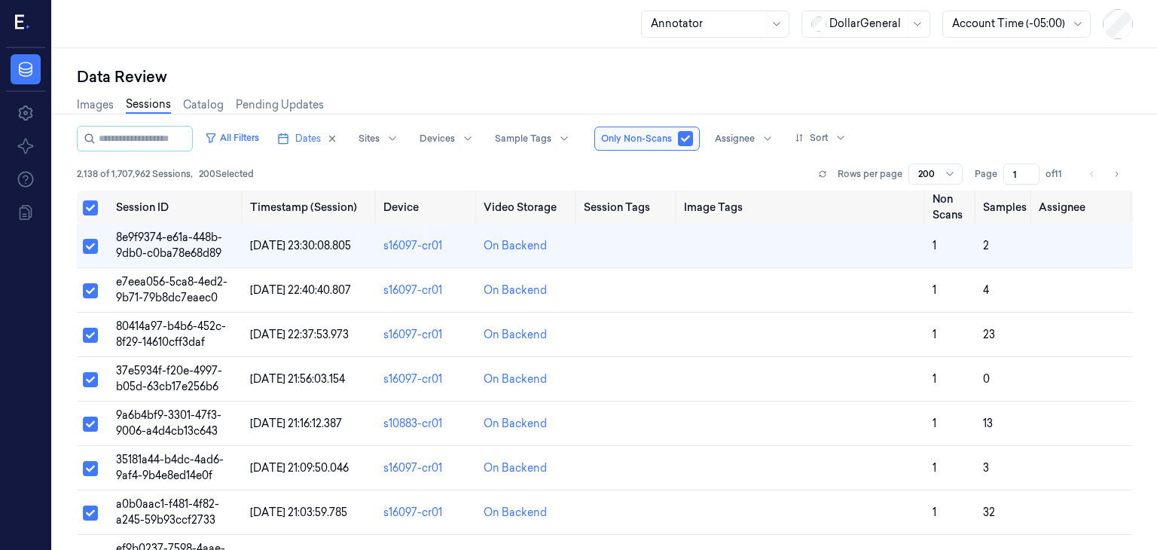
click at [690, 173] on div "2,138 of 1,707,962 Sessions , 200 Selected Rows per page 200 Page 1 of 11" at bounding box center [605, 174] width 1056 height 21
click at [816, 254] on td at bounding box center [802, 246] width 249 height 44
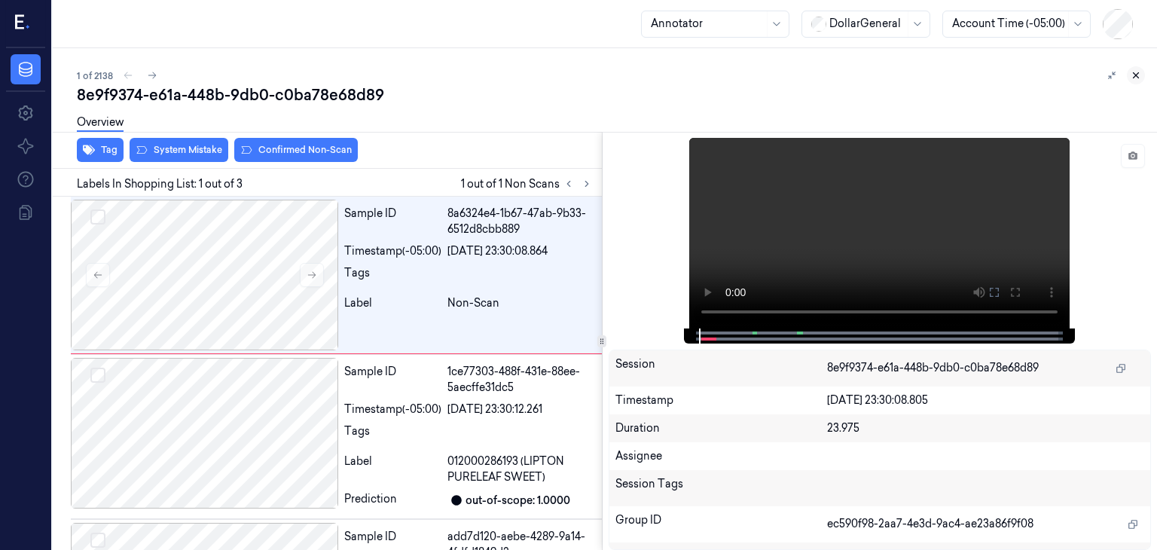
click at [1135, 72] on icon at bounding box center [1136, 75] width 11 height 11
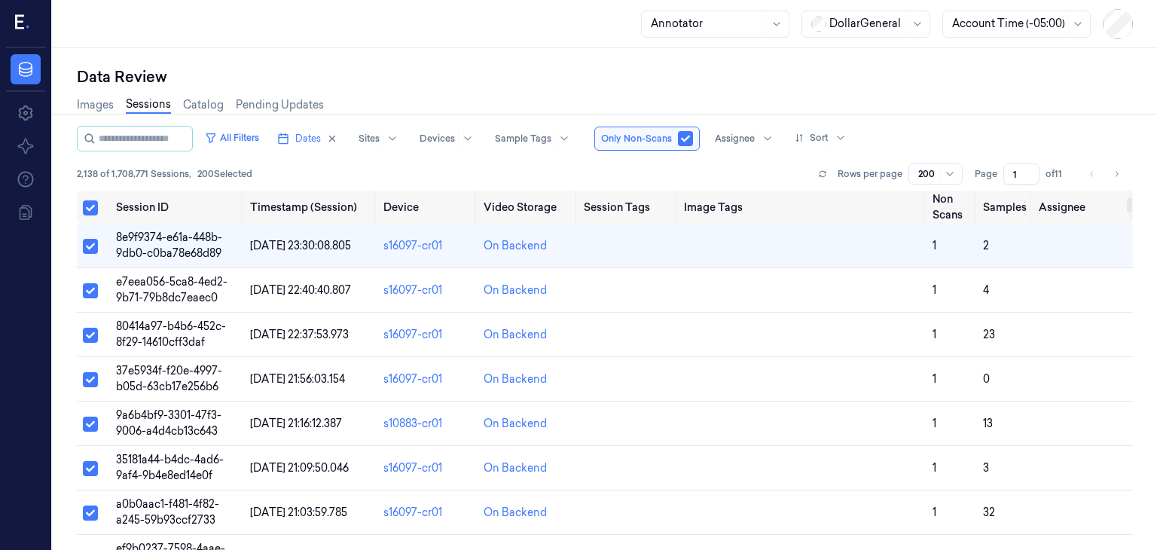
scroll to position [301, 0]
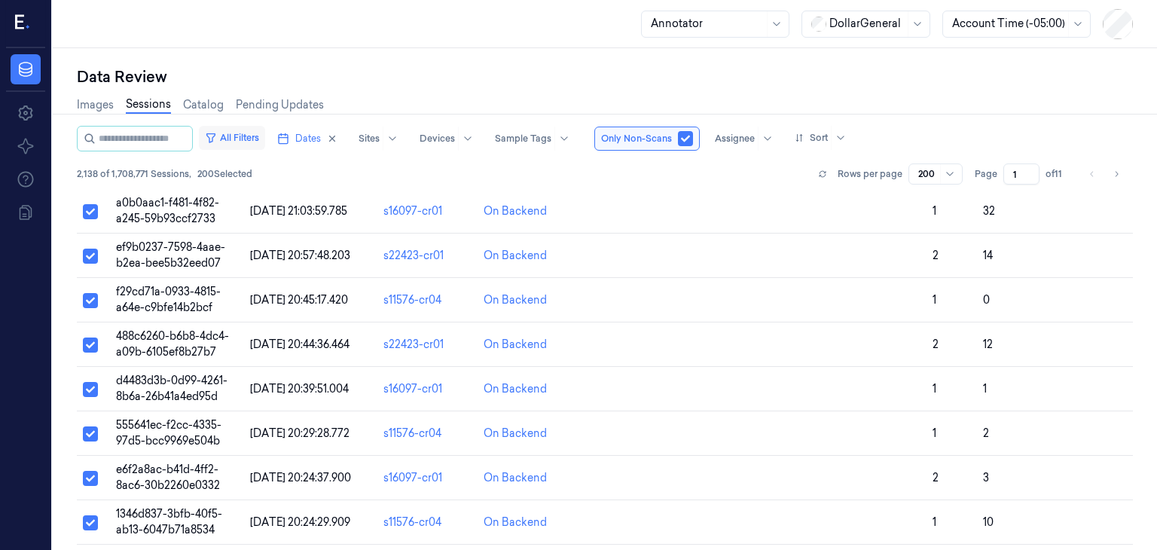
click at [256, 139] on button "All Filters" at bounding box center [232, 138] width 66 height 24
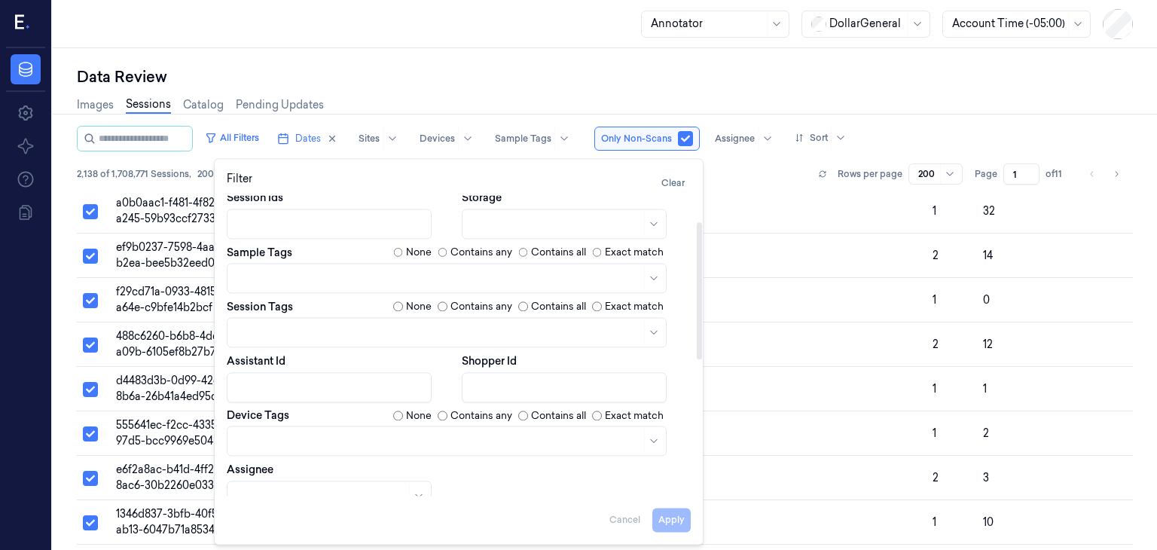
scroll to position [0, 0]
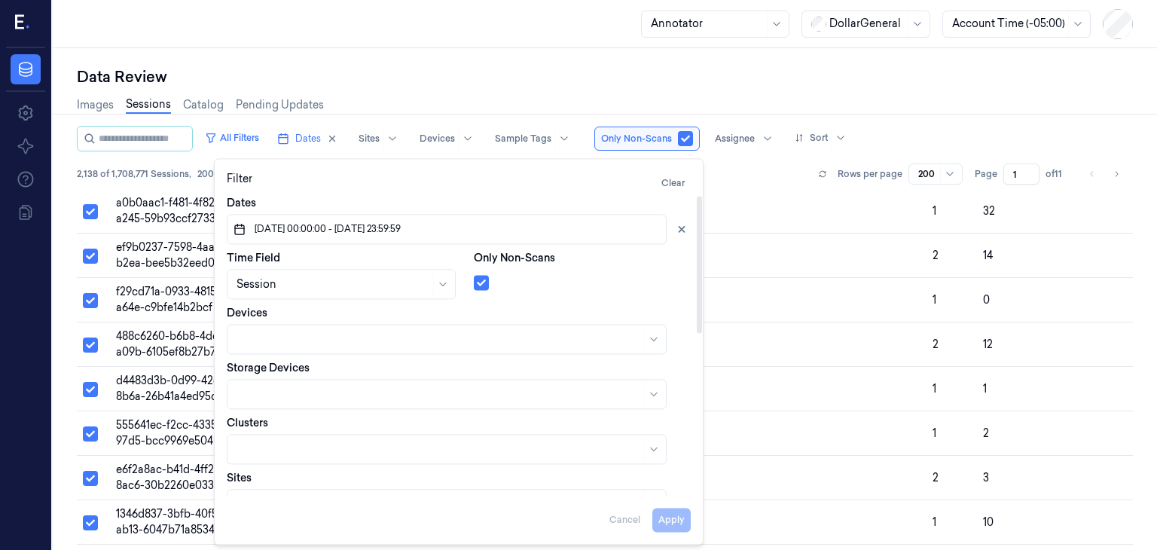
click at [445, 94] on div "Images Sessions Catalog Pending Updates" at bounding box center [605, 106] width 1056 height 38
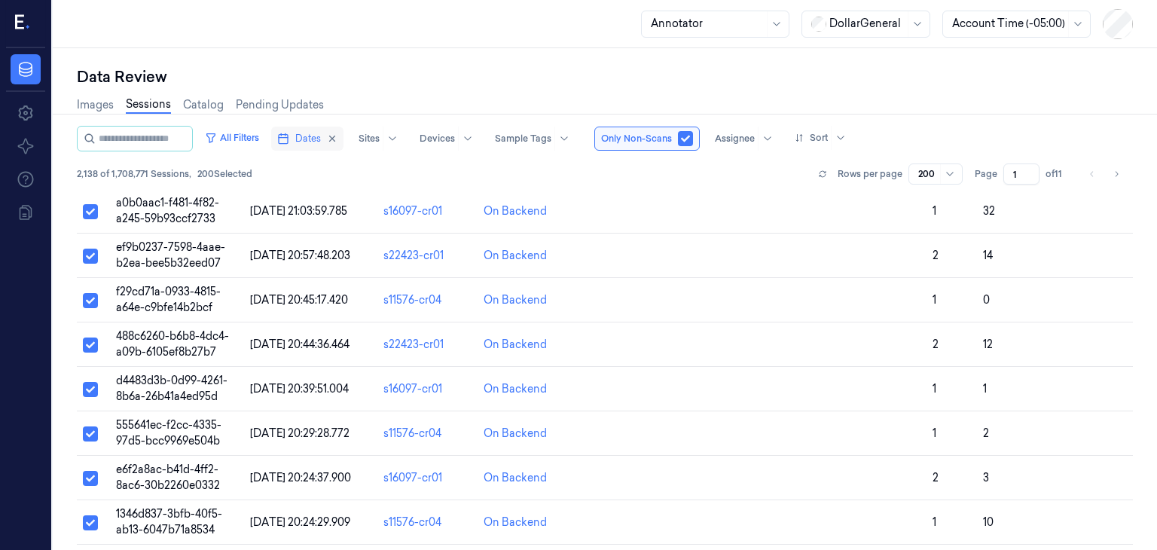
click at [313, 139] on span "Dates" at bounding box center [308, 139] width 26 height 14
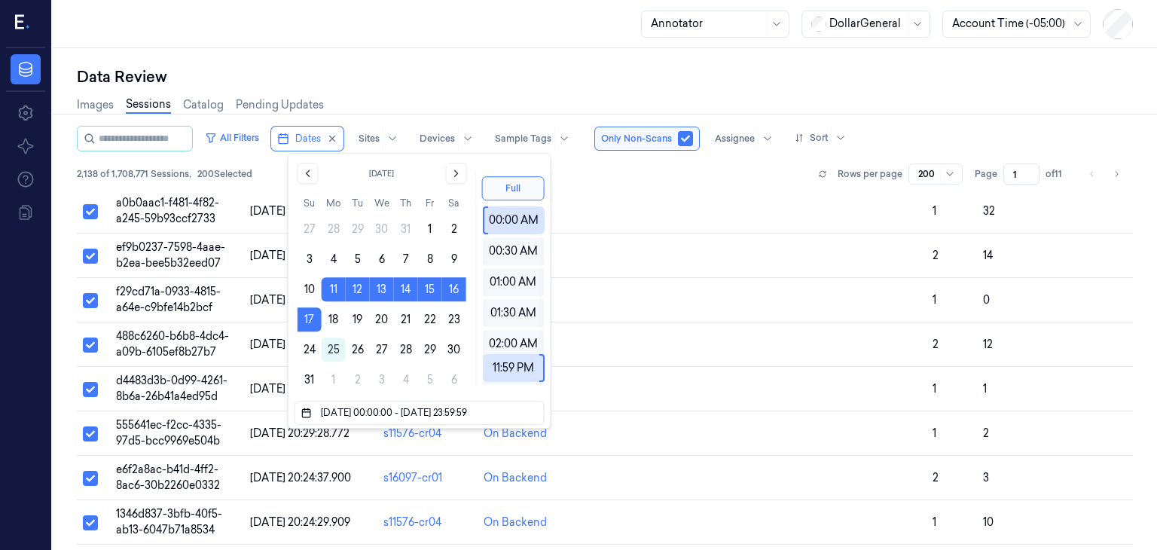
click at [485, 84] on div "Data Review" at bounding box center [605, 76] width 1056 height 21
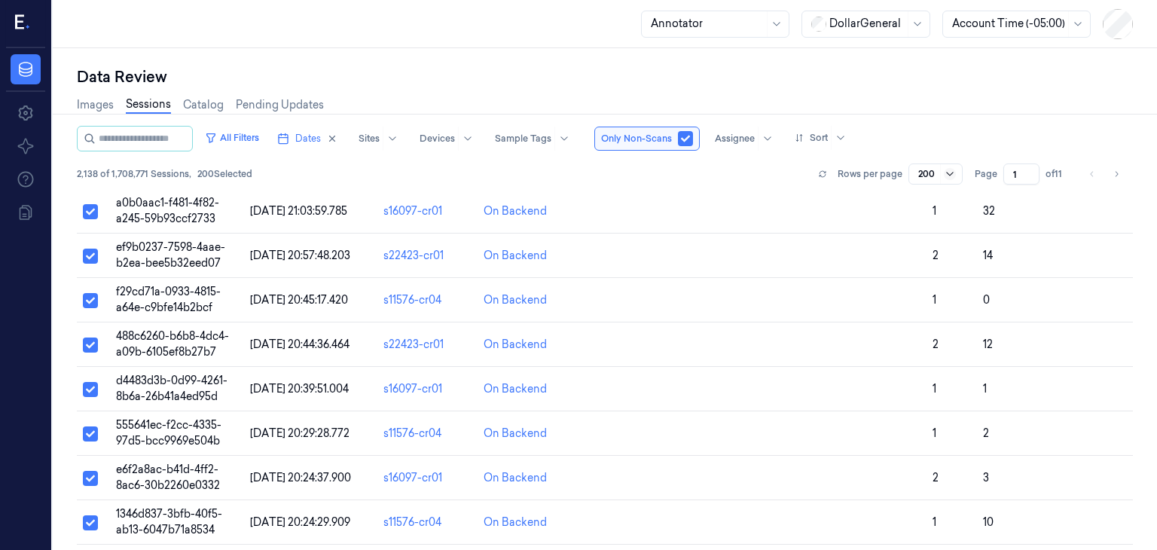
click at [951, 175] on icon at bounding box center [949, 174] width 7 height 4
click at [922, 204] on div "50" at bounding box center [925, 203] width 13 height 16
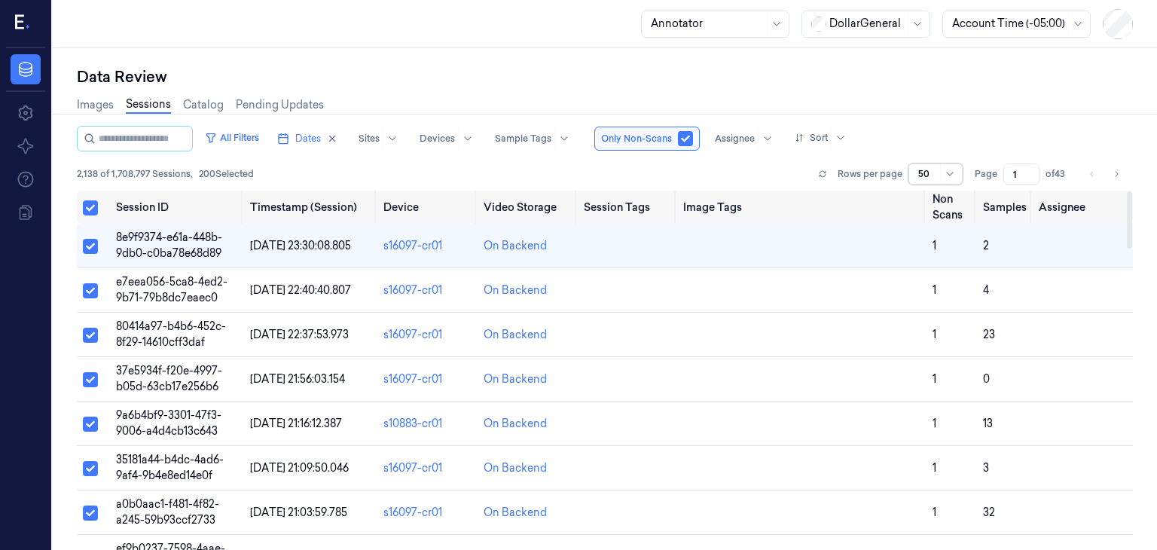
click at [943, 178] on div at bounding box center [949, 174] width 19 height 20
click at [899, 118] on div "Images Sessions Catalog Pending Updates" at bounding box center [605, 106] width 1056 height 38
click at [777, 133] on div at bounding box center [776, 139] width 37 height 24
type input "ם"
type input "ofir"
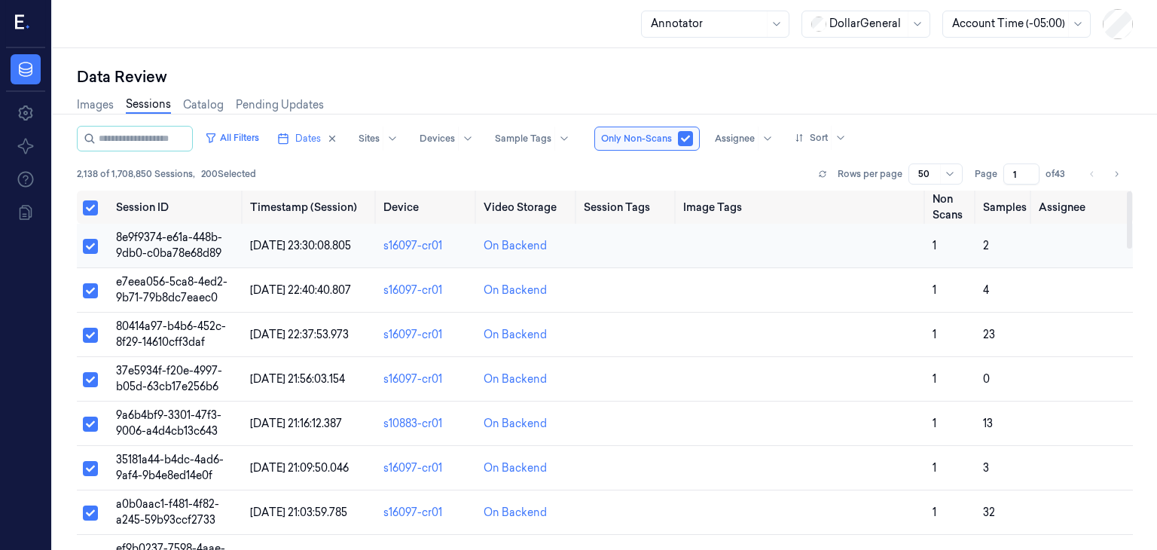
click at [183, 236] on span "8e9f9374-e61a-448b-9db0-c0ba78e68d89" at bounding box center [169, 245] width 106 height 29
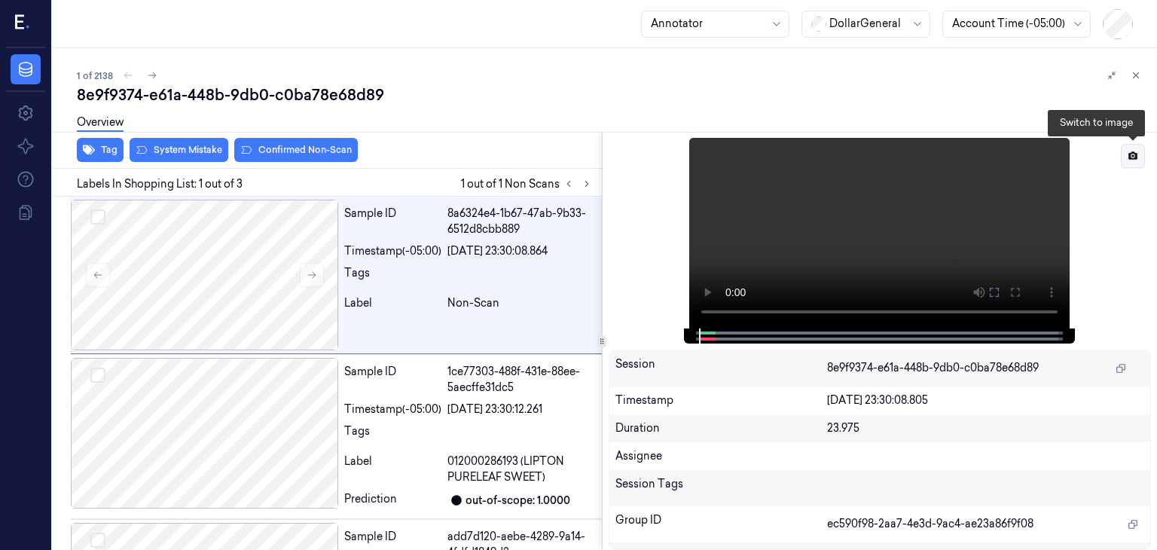
click at [1137, 161] on button at bounding box center [1133, 156] width 24 height 24
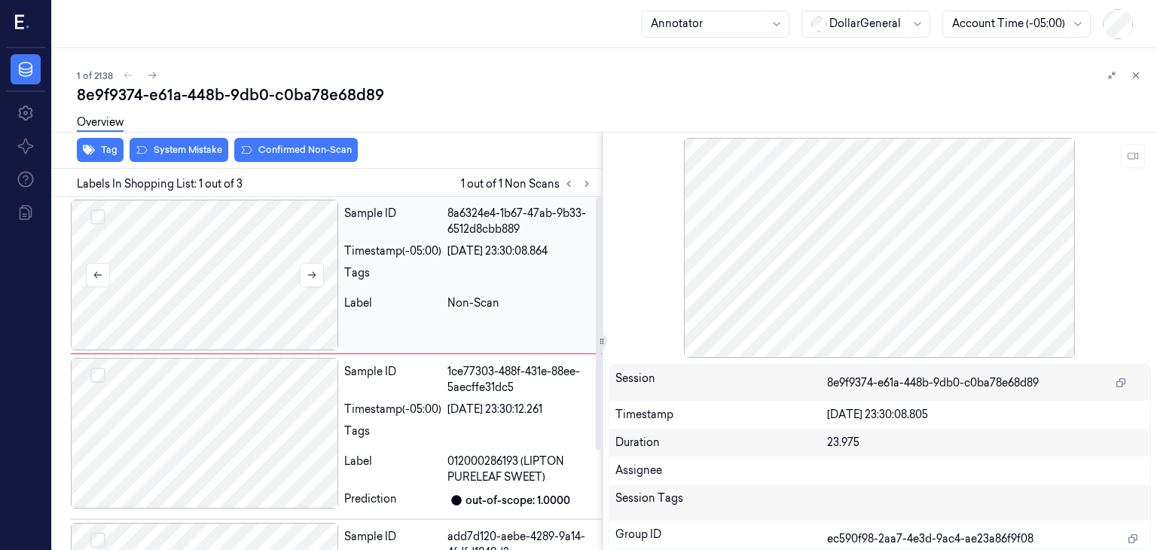
click at [252, 277] on div at bounding box center [205, 275] width 268 height 151
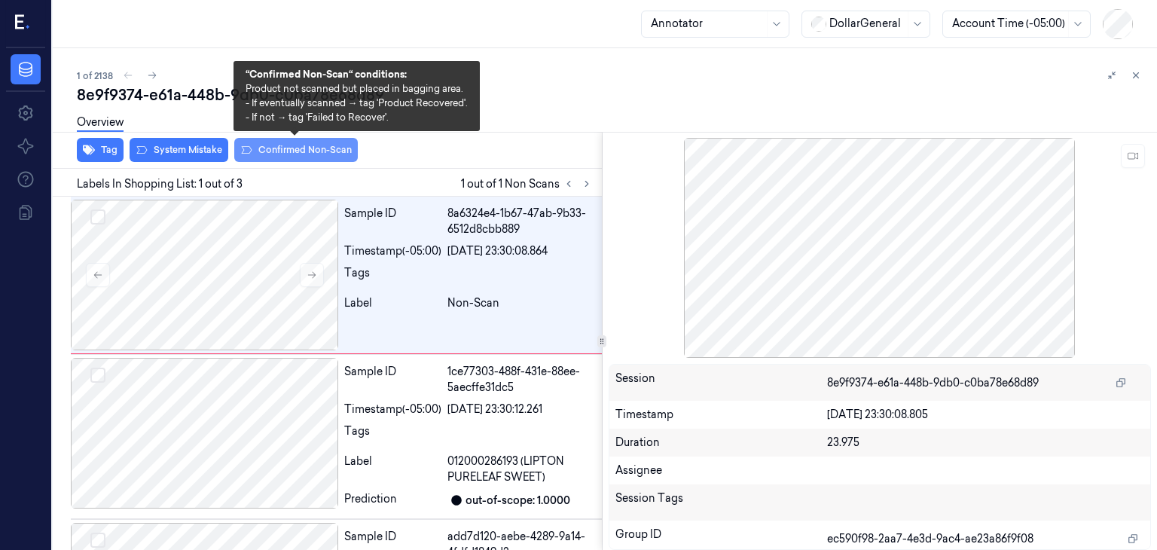
click at [304, 153] on button "Confirmed Non-Scan" at bounding box center [296, 150] width 124 height 24
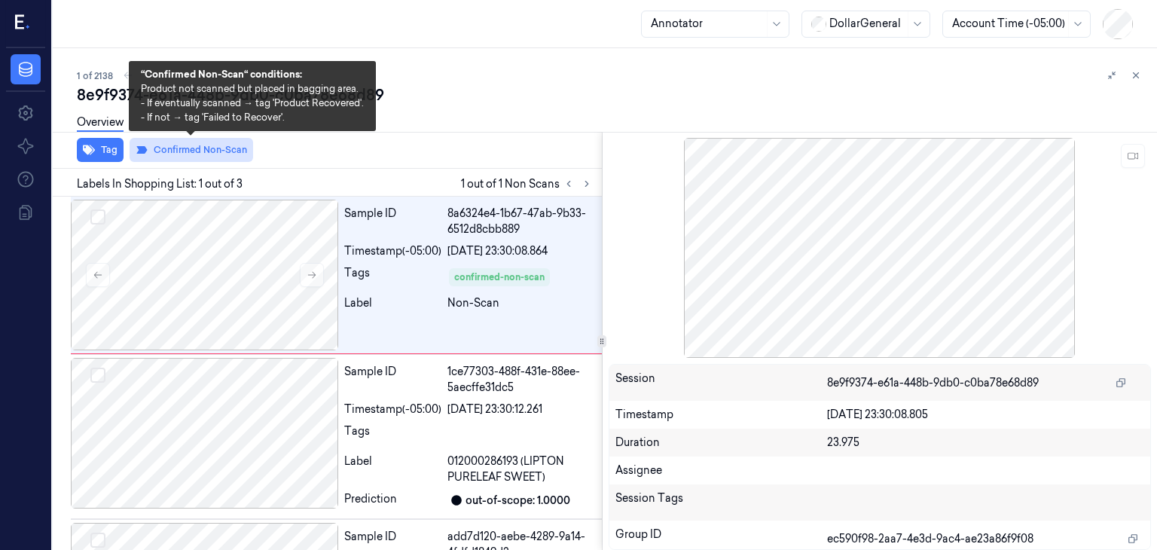
click at [208, 151] on button "Confirmed Non-Scan" at bounding box center [192, 150] width 124 height 24
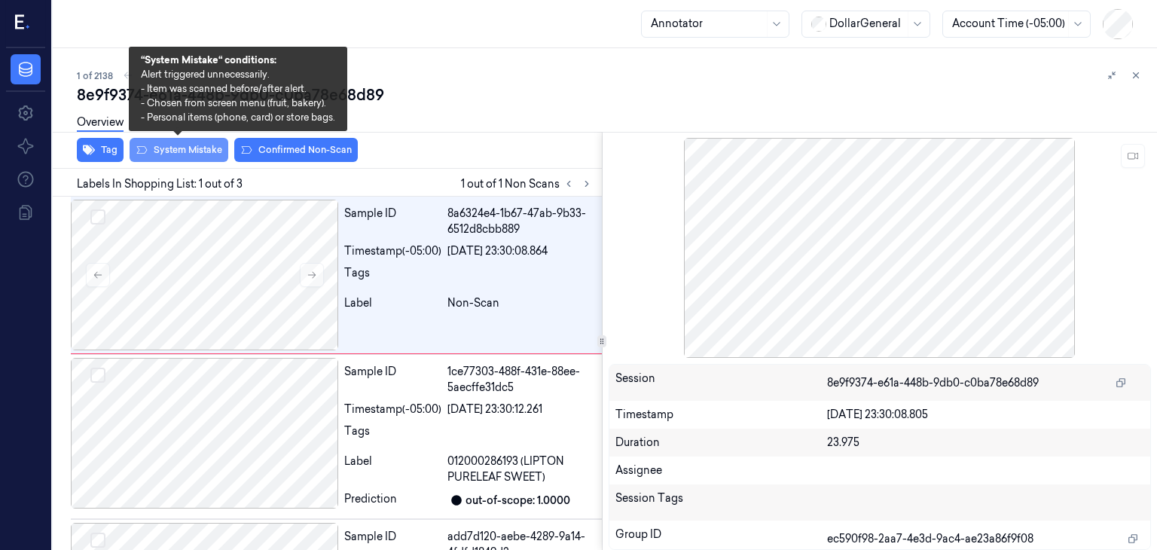
click at [169, 151] on button "System Mistake" at bounding box center [179, 150] width 99 height 24
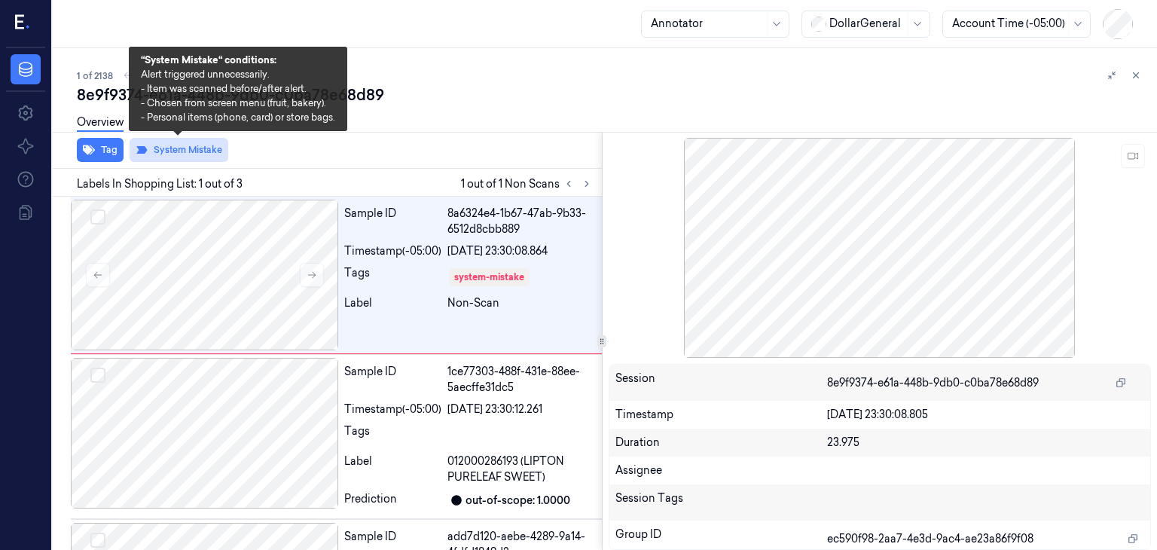
click at [159, 151] on button "System Mistake" at bounding box center [179, 150] width 99 height 24
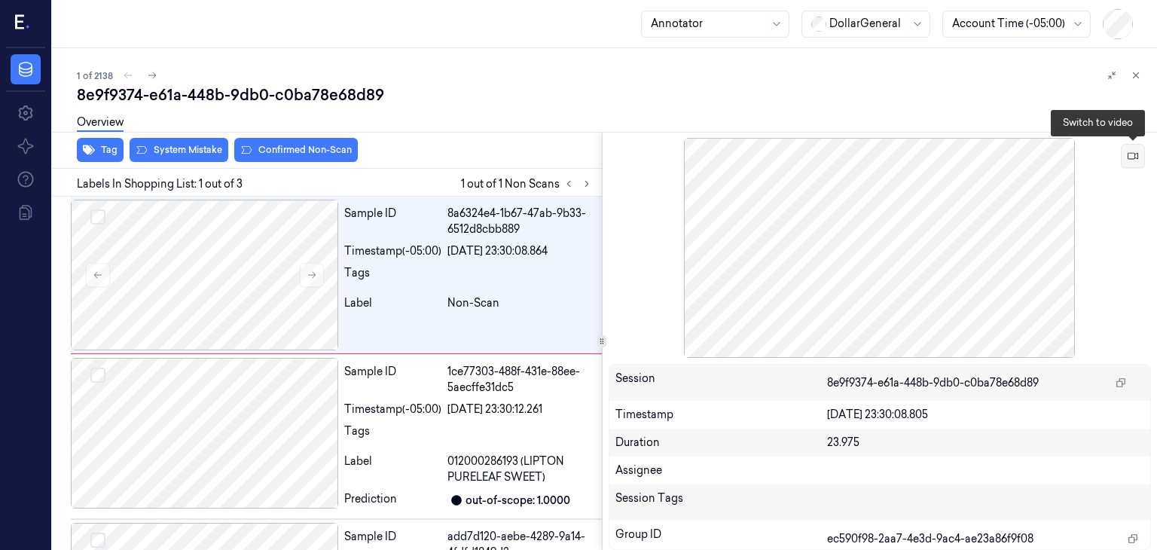
click at [1128, 157] on icon at bounding box center [1133, 156] width 11 height 11
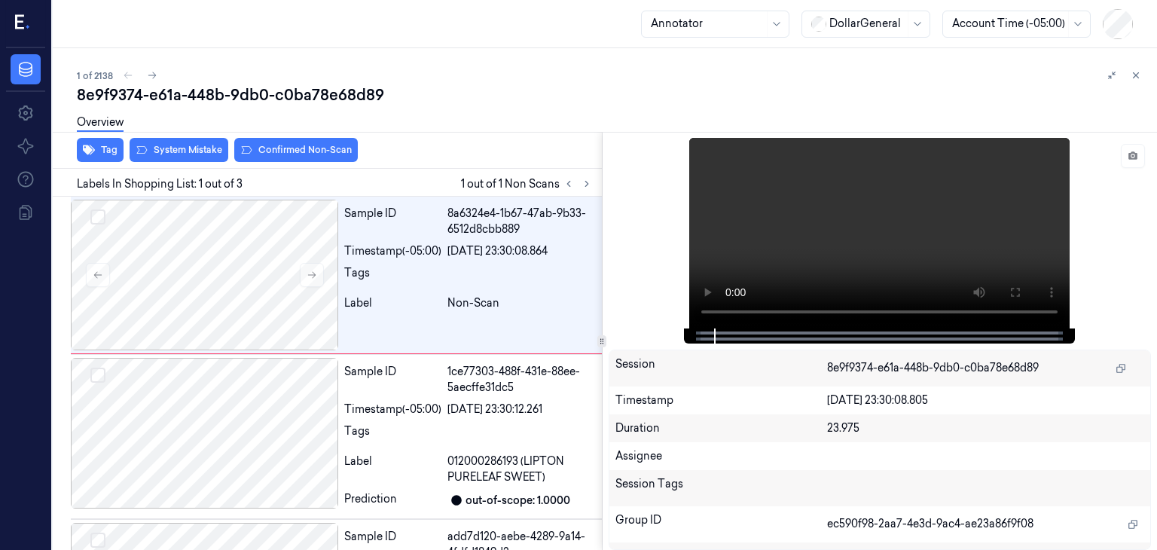
drag, startPoint x: 717, startPoint y: 335, endPoint x: 666, endPoint y: 341, distance: 51.5
click at [666, 341] on div "Session 8e9f9374-e61a-448b-9db0-c0ba78e68d89 Timestamp 17/08/2025 23:30:08.805 …" at bounding box center [880, 341] width 555 height 418
click at [1138, 75] on icon at bounding box center [1136, 75] width 11 height 11
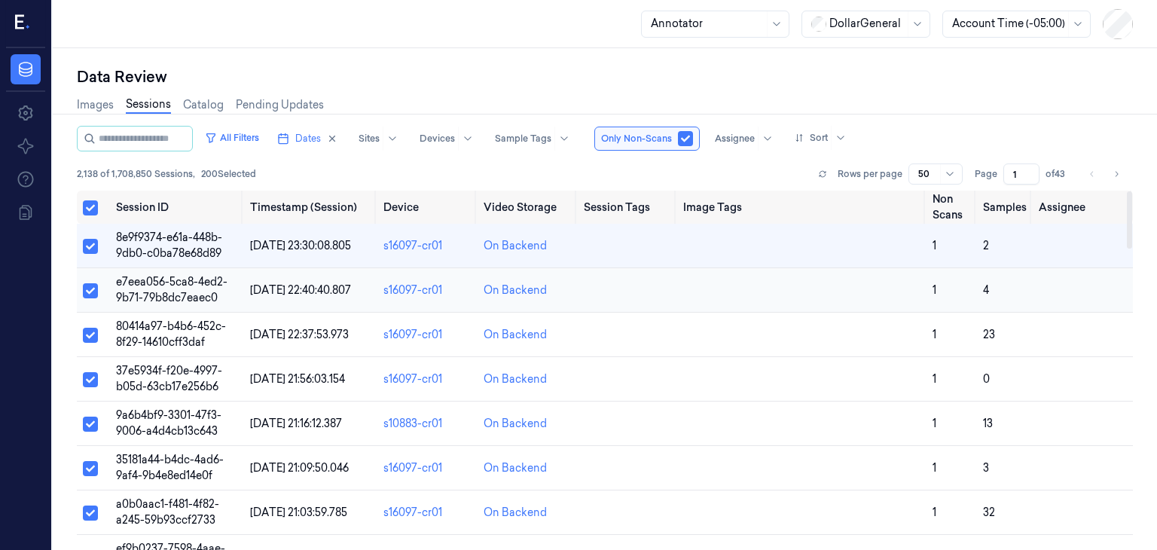
click at [164, 285] on span "e7eea056-5ca8-4ed2-9b71-79b8dc7eaec0" at bounding box center [172, 289] width 112 height 29
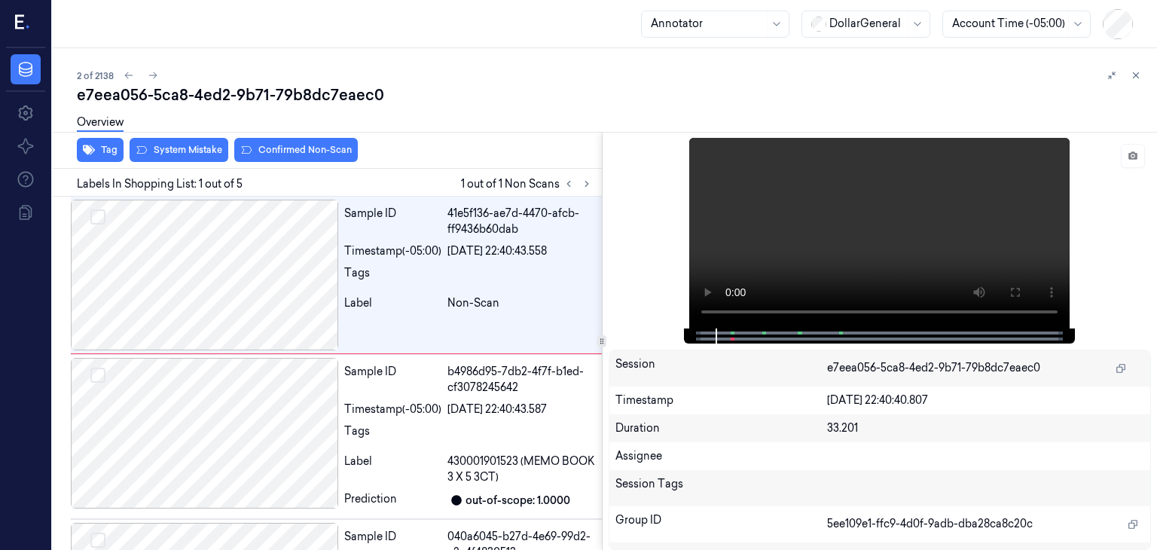
click at [509, 150] on div "Tag System Mistake Confirmed Non-Scan" at bounding box center [324, 150] width 555 height 37
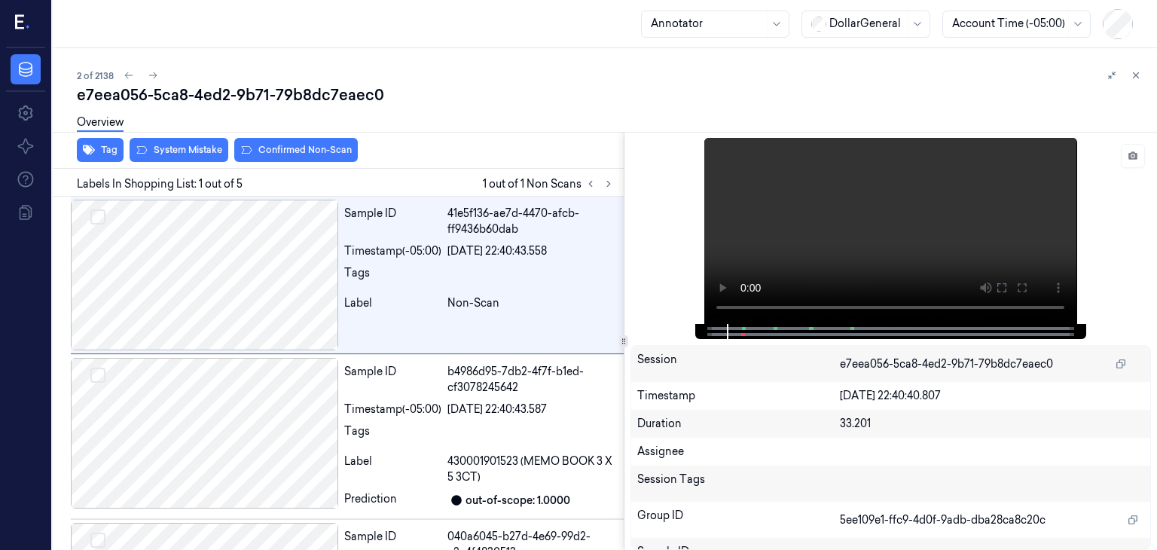
click at [624, 310] on div at bounding box center [624, 341] width 1 height 418
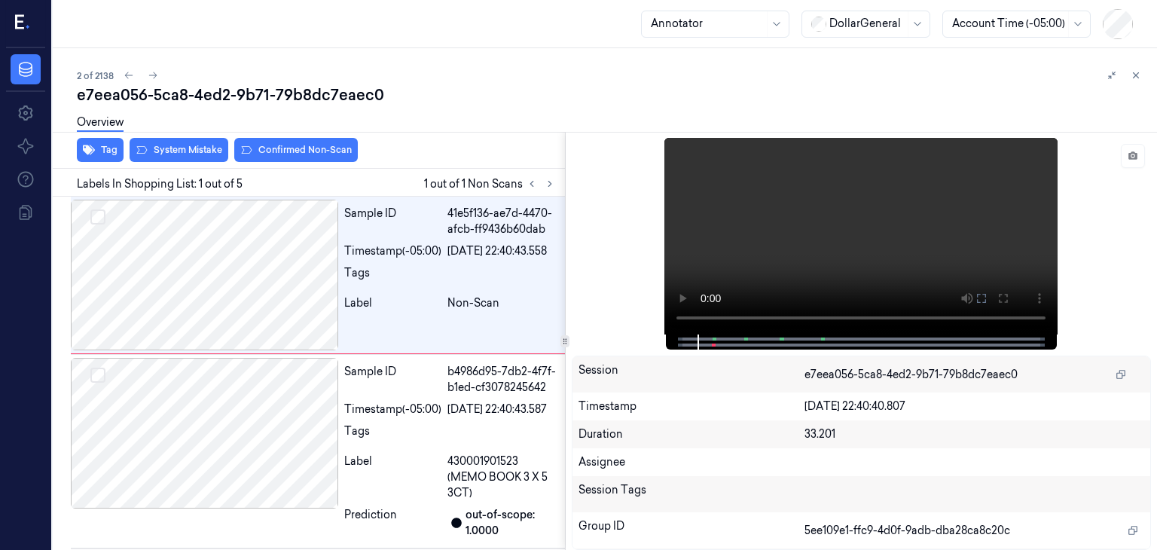
click at [567, 344] on icon at bounding box center [565, 342] width 8 height 8
click at [959, 219] on video at bounding box center [861, 236] width 393 height 197
click at [837, 269] on video at bounding box center [861, 236] width 393 height 197
click at [636, 269] on div at bounding box center [861, 236] width 579 height 197
click at [876, 23] on div at bounding box center [867, 24] width 75 height 16
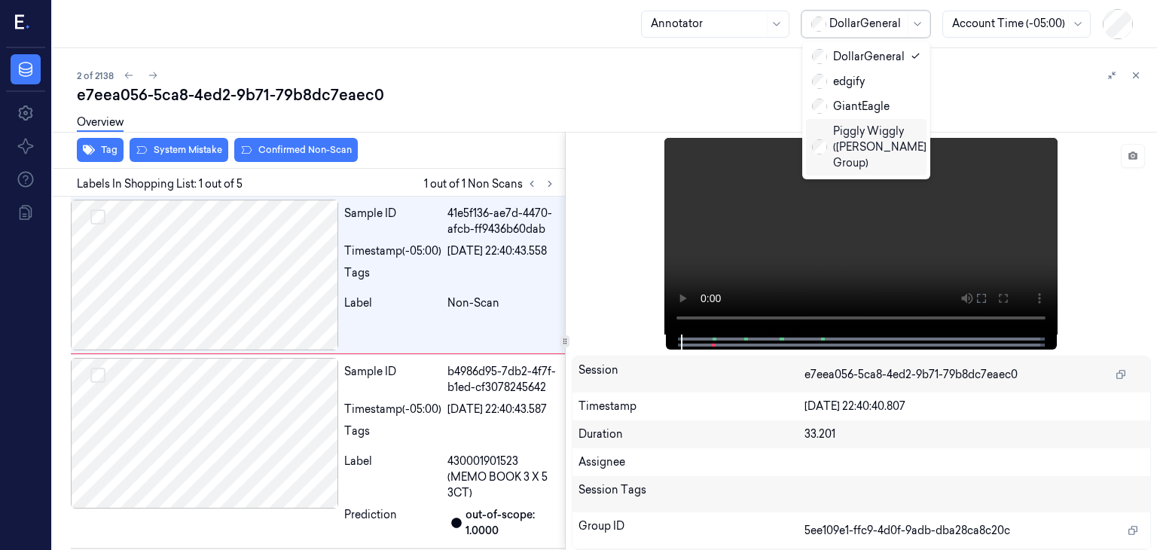
click at [710, 108] on div "Overview" at bounding box center [611, 124] width 1069 height 38
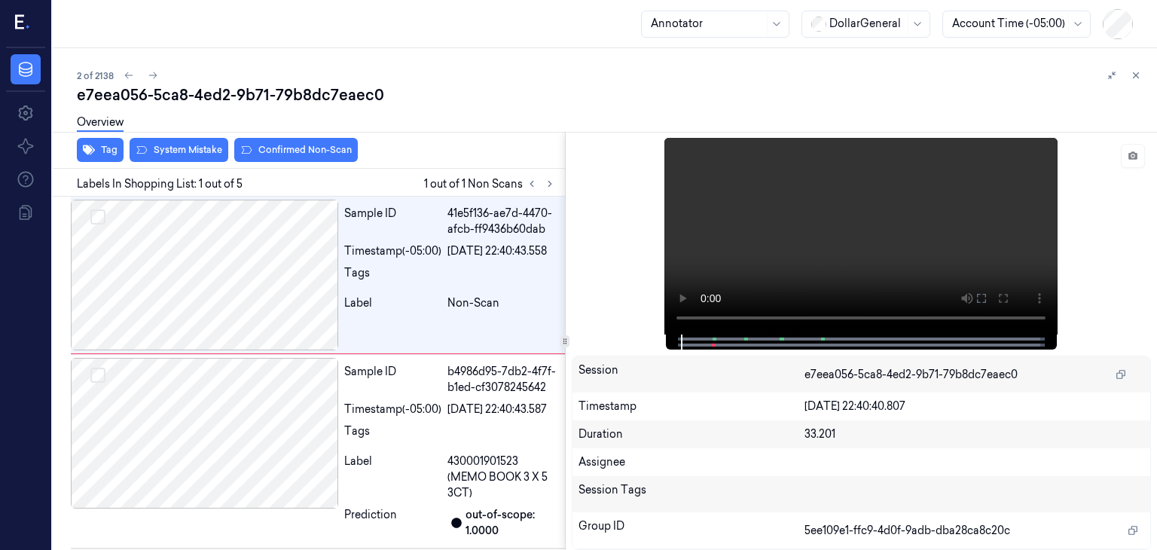
click at [33, 31] on div at bounding box center [25, 24] width 39 height 48
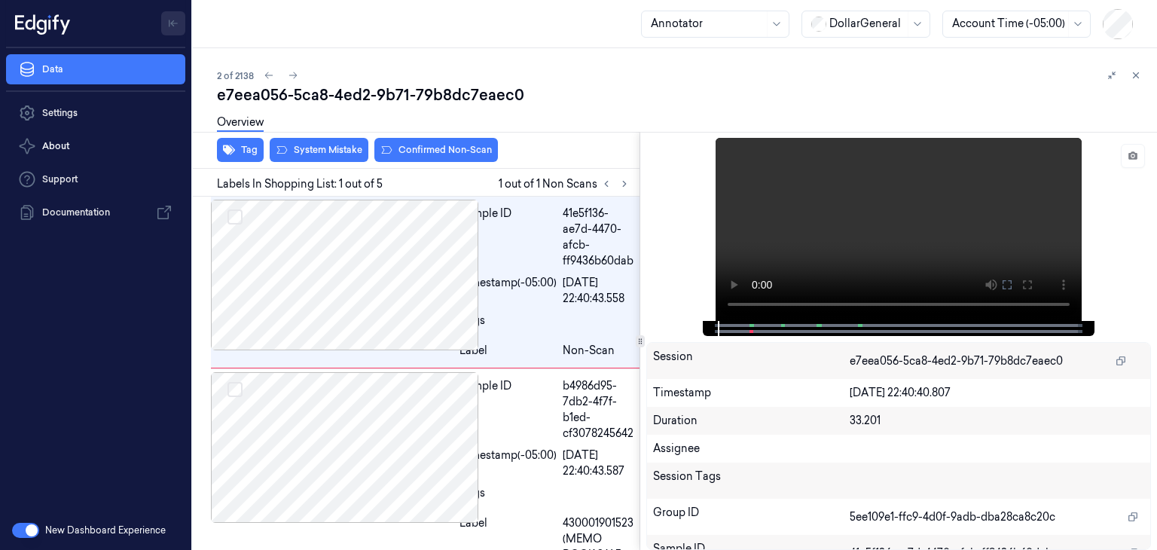
click at [172, 22] on icon "Toggle Navigation" at bounding box center [172, 23] width 3 height 5
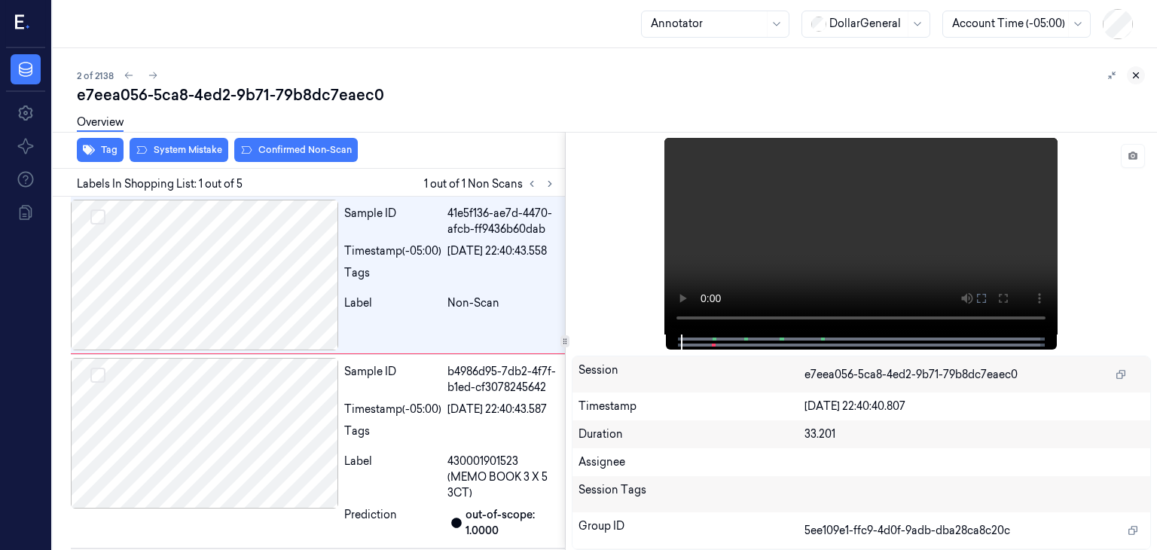
click at [1137, 76] on icon at bounding box center [1136, 75] width 5 height 5
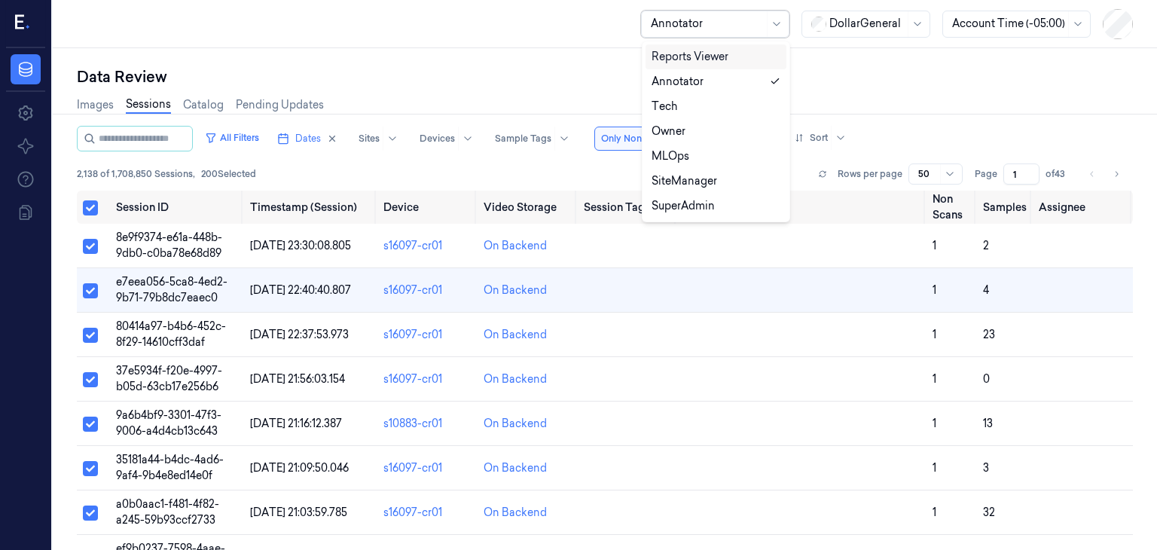
click at [726, 15] on div "Annotator" at bounding box center [707, 24] width 113 height 26
click at [688, 209] on div "SuperAdmin" at bounding box center [683, 206] width 63 height 16
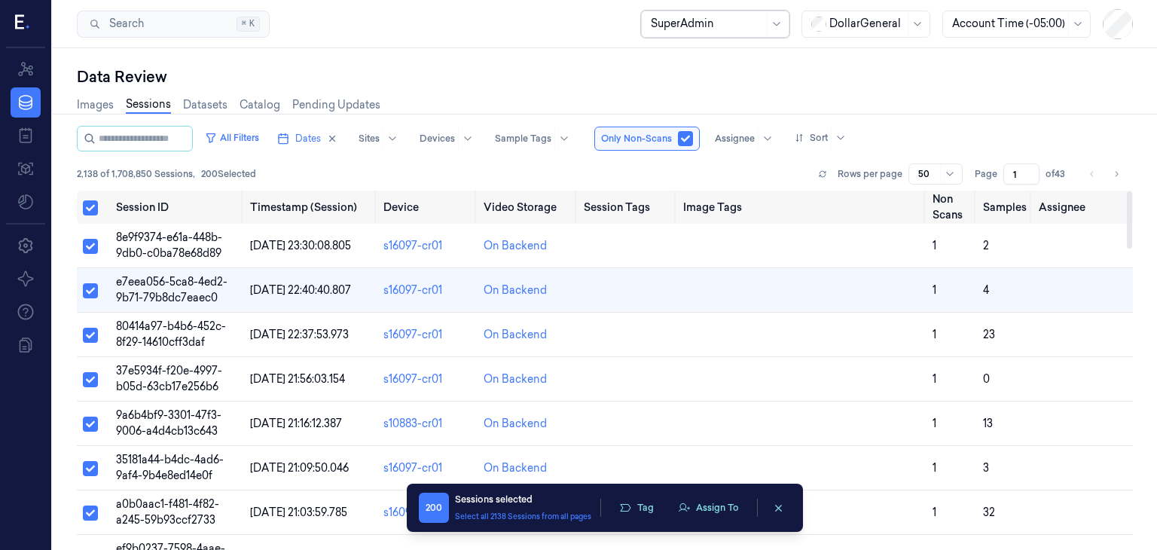
click at [545, 167] on div "2,138 of 1,708,850 Sessions , 200 Selected Rows per page 50 Page 1 of 43" at bounding box center [605, 174] width 1056 height 21
click at [84, 206] on button "Select all" at bounding box center [90, 207] width 15 height 15
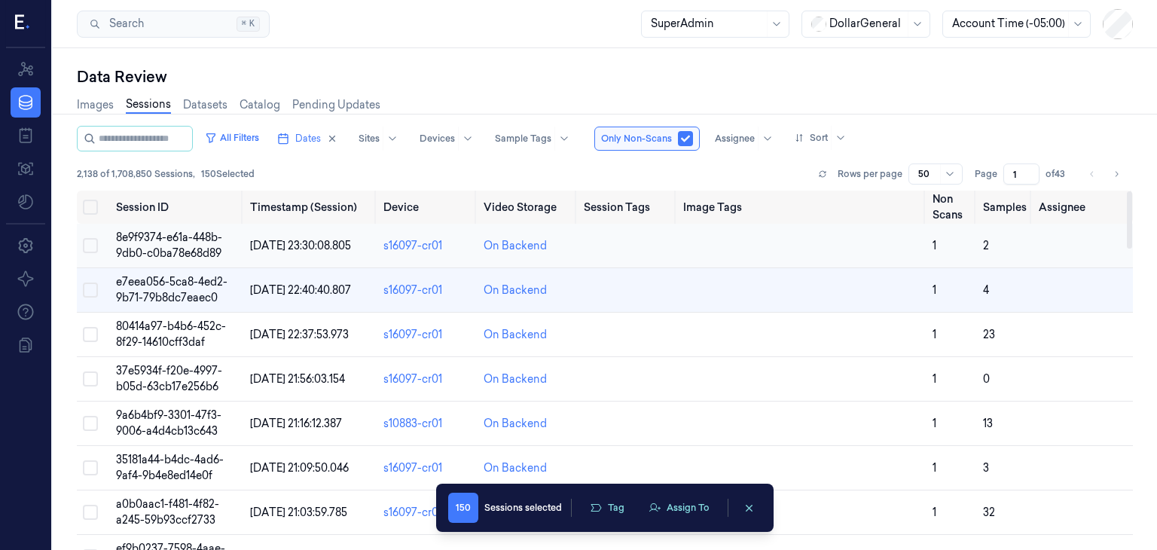
click at [87, 239] on button "Select row" at bounding box center [90, 245] width 15 height 15
click at [86, 290] on button "Select row" at bounding box center [90, 290] width 15 height 15
click at [87, 332] on button "Select row" at bounding box center [90, 334] width 15 height 15
drag, startPoint x: 81, startPoint y: 250, endPoint x: 82, endPoint y: 259, distance: 9.1
click at [81, 250] on td at bounding box center [93, 246] width 33 height 44
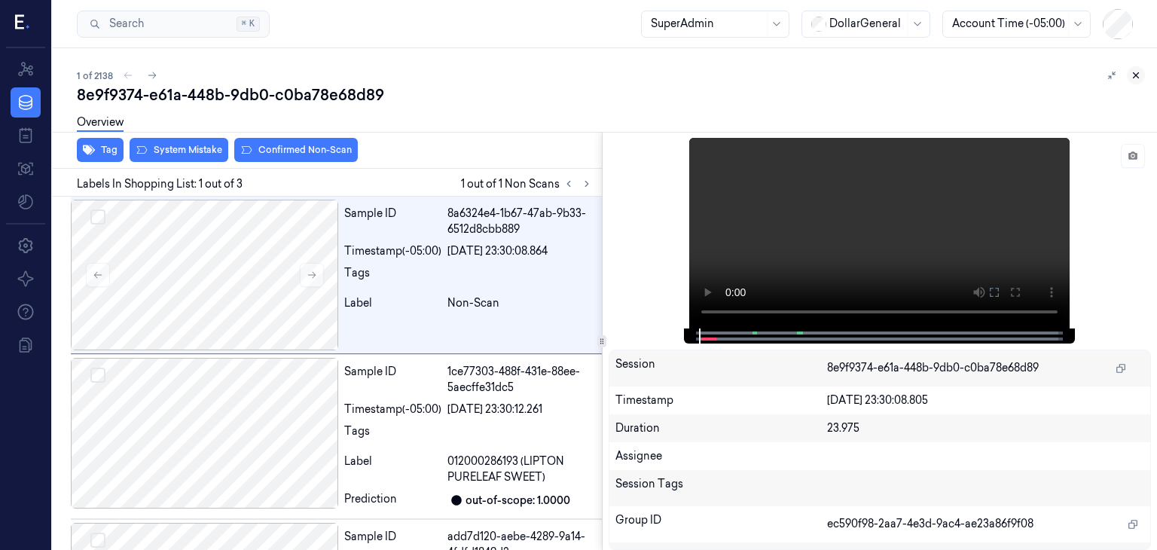
click at [1137, 75] on icon at bounding box center [1136, 75] width 11 height 11
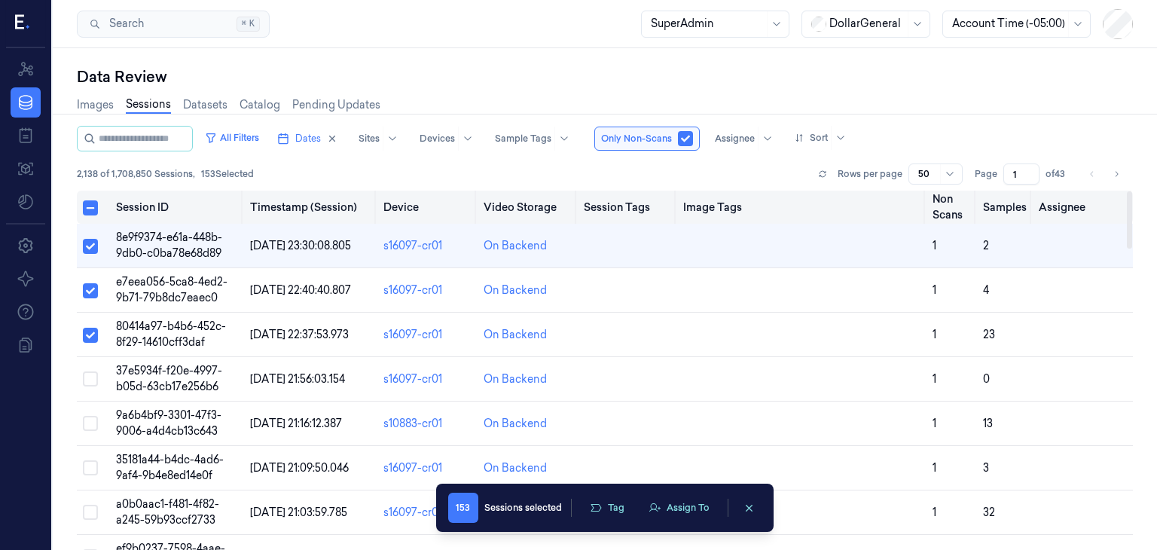
click at [95, 210] on button "Select all" at bounding box center [90, 207] width 15 height 15
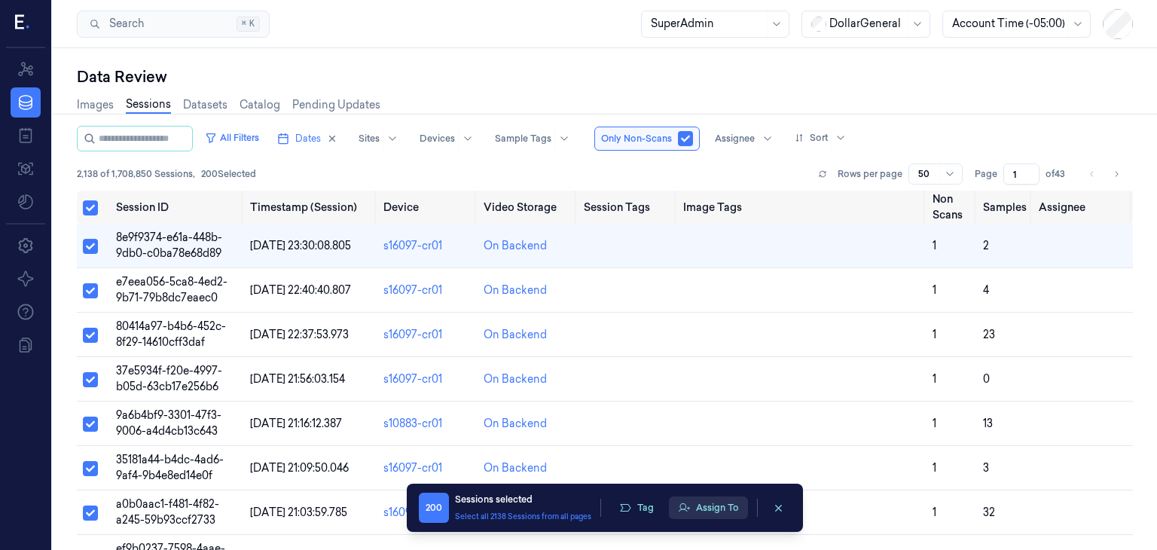
click at [714, 508] on button "Assign To" at bounding box center [708, 508] width 79 height 23
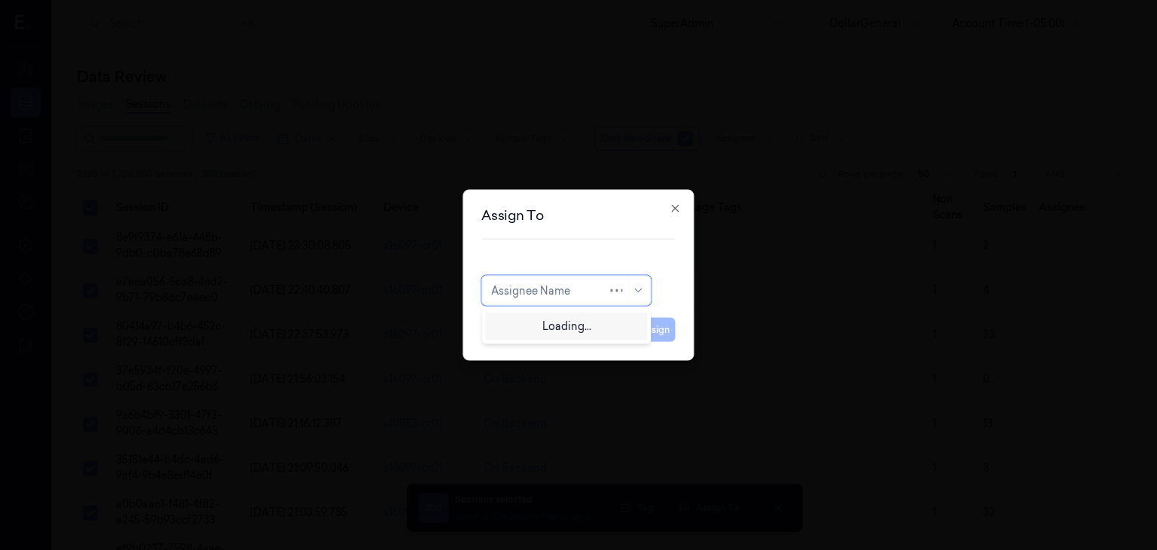
click at [566, 280] on div "Assignee Name" at bounding box center [549, 290] width 116 height 21
type input "o"
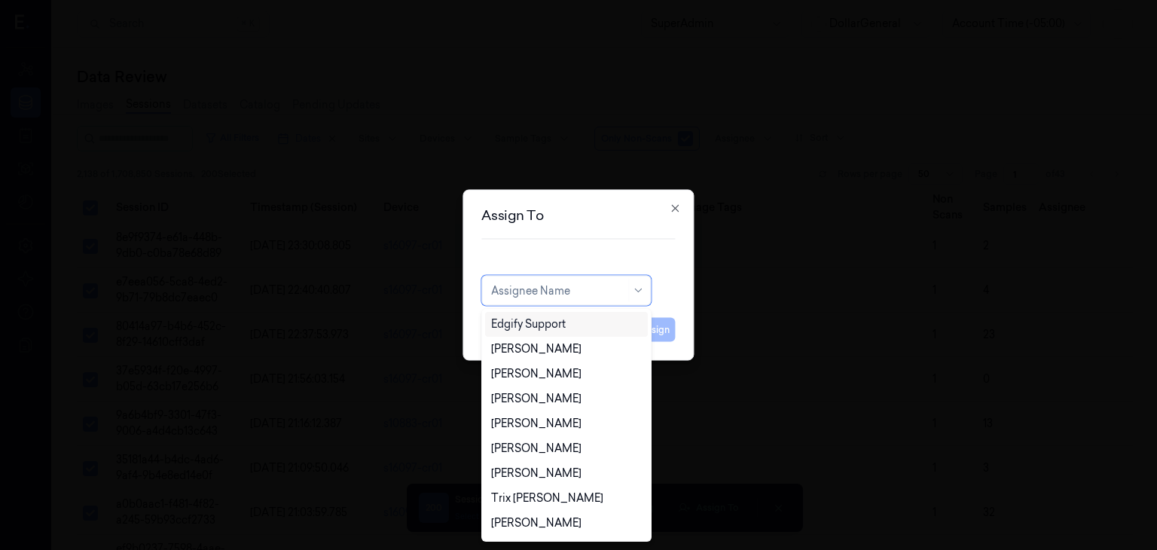
click at [667, 207] on div "Assign To 20 results available. Use Up and Down to choose options, press Enter …" at bounding box center [578, 275] width 231 height 171
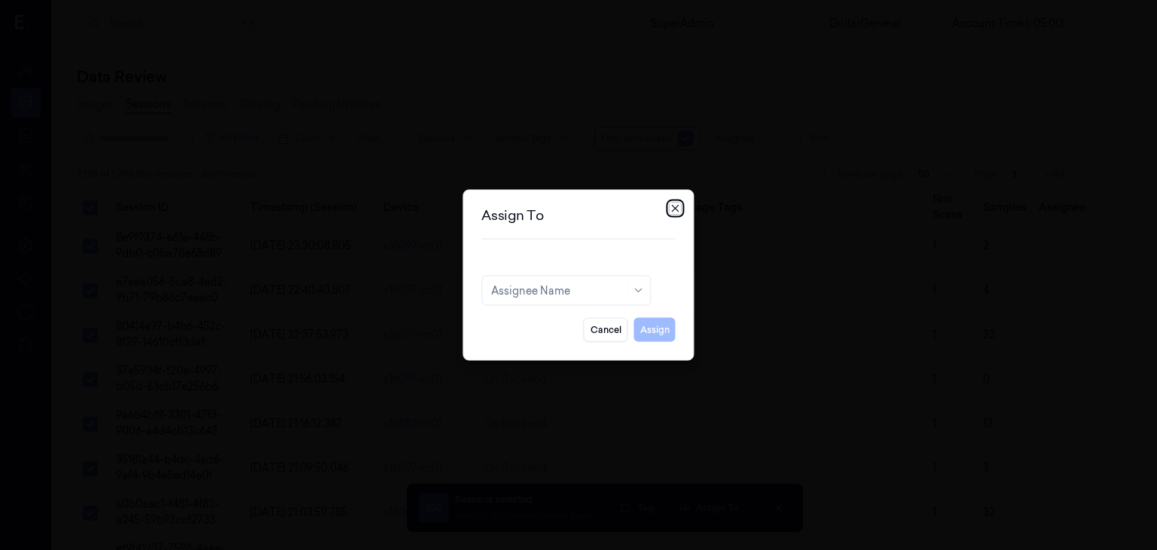
click at [675, 206] on icon "button" at bounding box center [676, 209] width 12 height 12
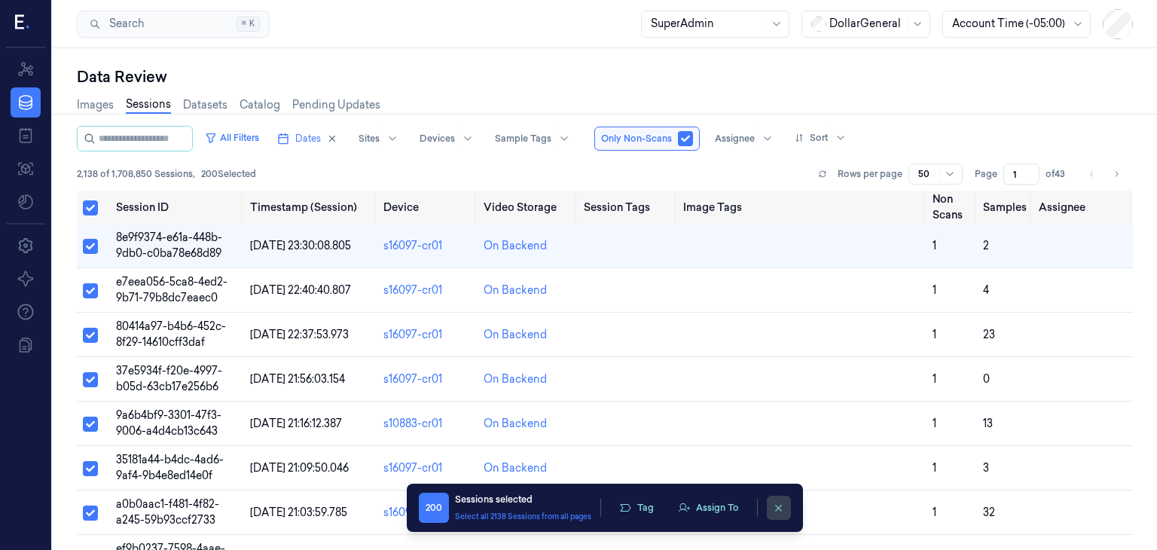
click at [783, 509] on icon "clearSelection" at bounding box center [778, 508] width 11 height 11
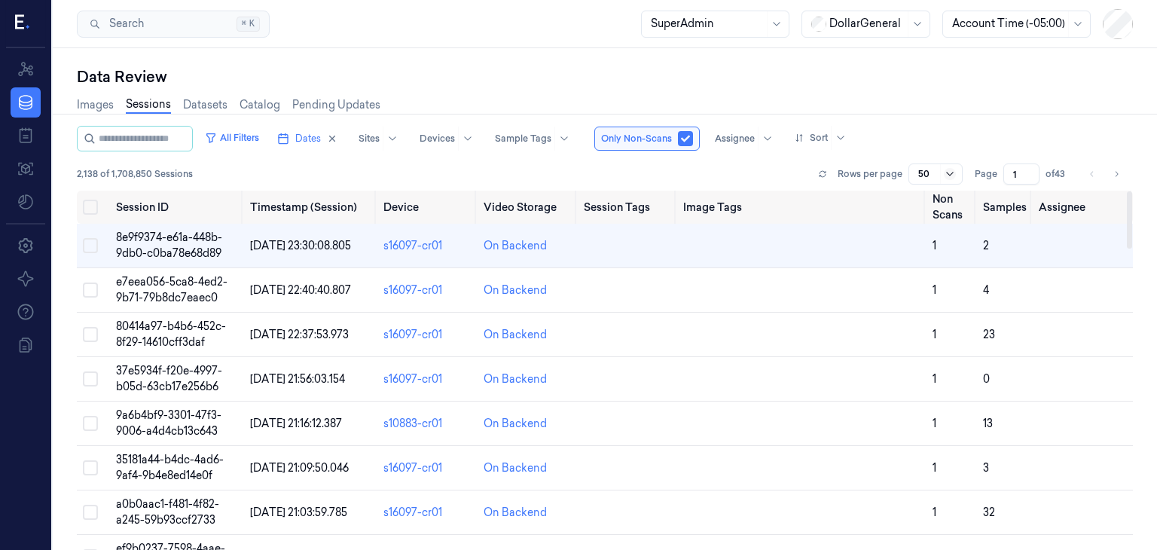
click at [946, 173] on icon at bounding box center [950, 174] width 12 height 12
click at [928, 257] on div "200" at bounding box center [929, 253] width 20 height 16
